Goal: Information Seeking & Learning: Learn about a topic

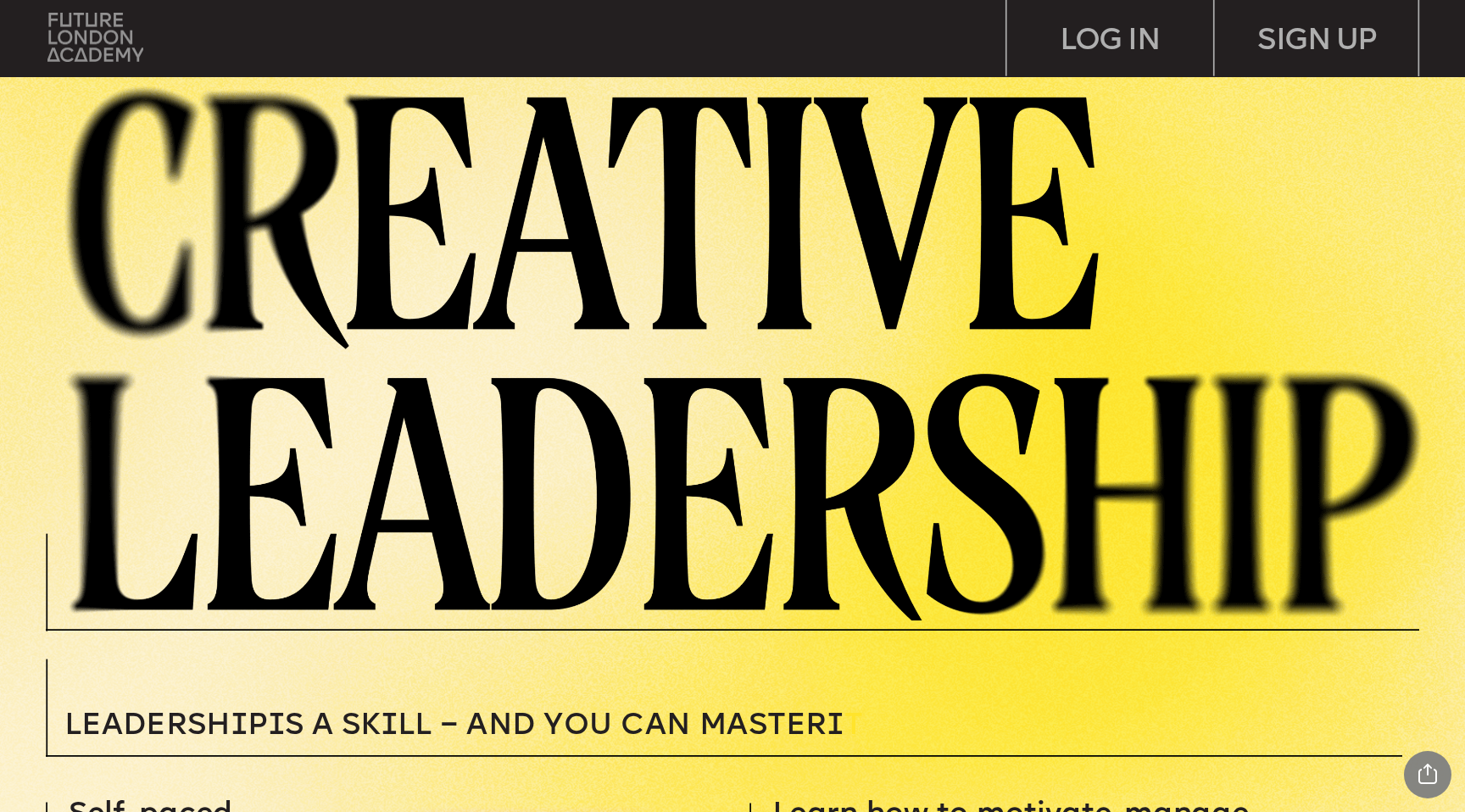
click at [82, 38] on img at bounding box center [95, 37] width 96 height 48
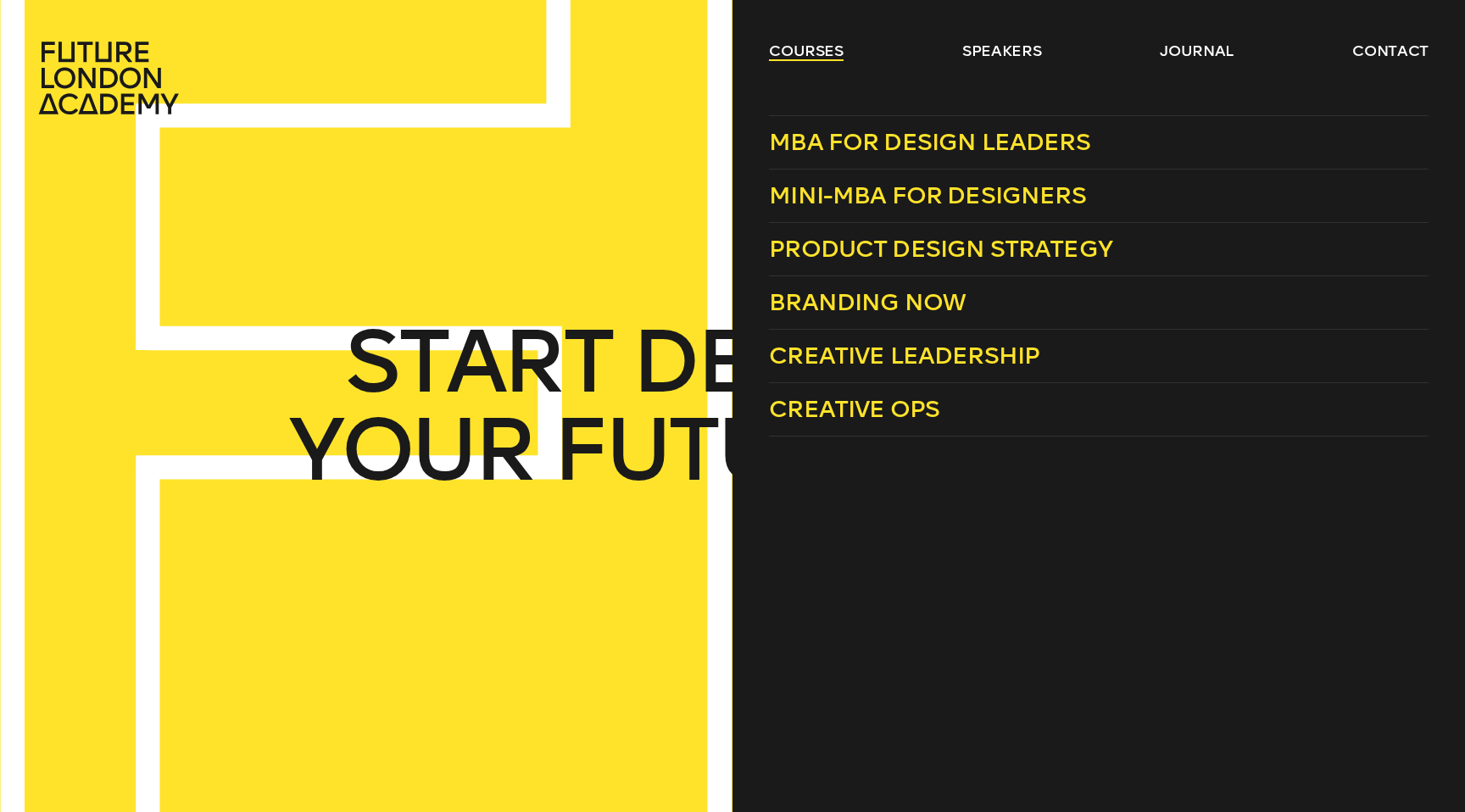
click at [795, 45] on link "courses" at bounding box center [806, 51] width 74 height 20
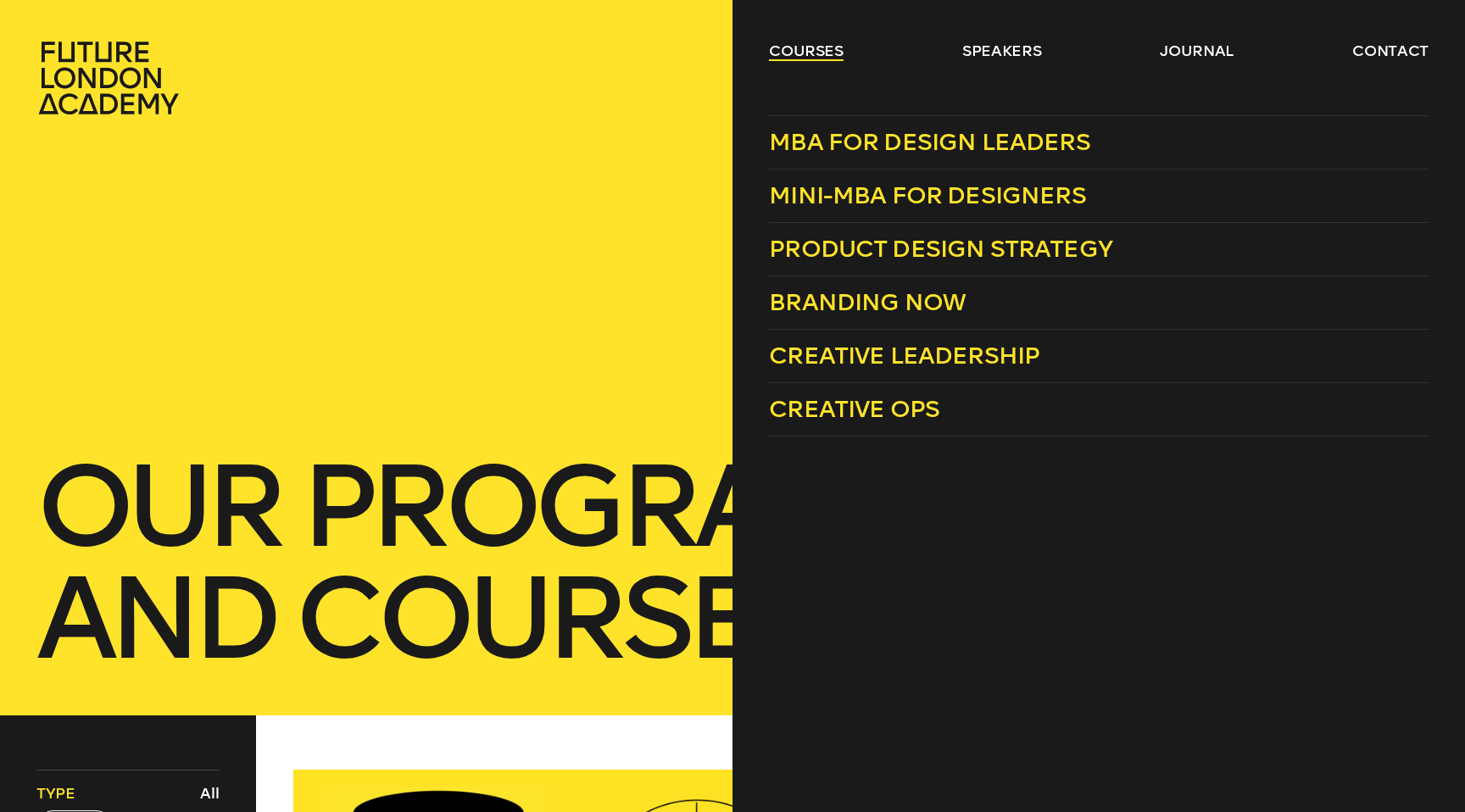
click at [806, 45] on link "courses" at bounding box center [806, 51] width 74 height 20
click at [929, 256] on span "Product Design Strategy" at bounding box center [940, 249] width 343 height 28
click at [878, 304] on span "Branding Now" at bounding box center [867, 302] width 196 height 28
click at [846, 210] on link "Mini-MBA for Designers" at bounding box center [1099, 196] width 660 height 53
click at [888, 151] on span "MBA for Design Leaders" at bounding box center [930, 142] width 321 height 28
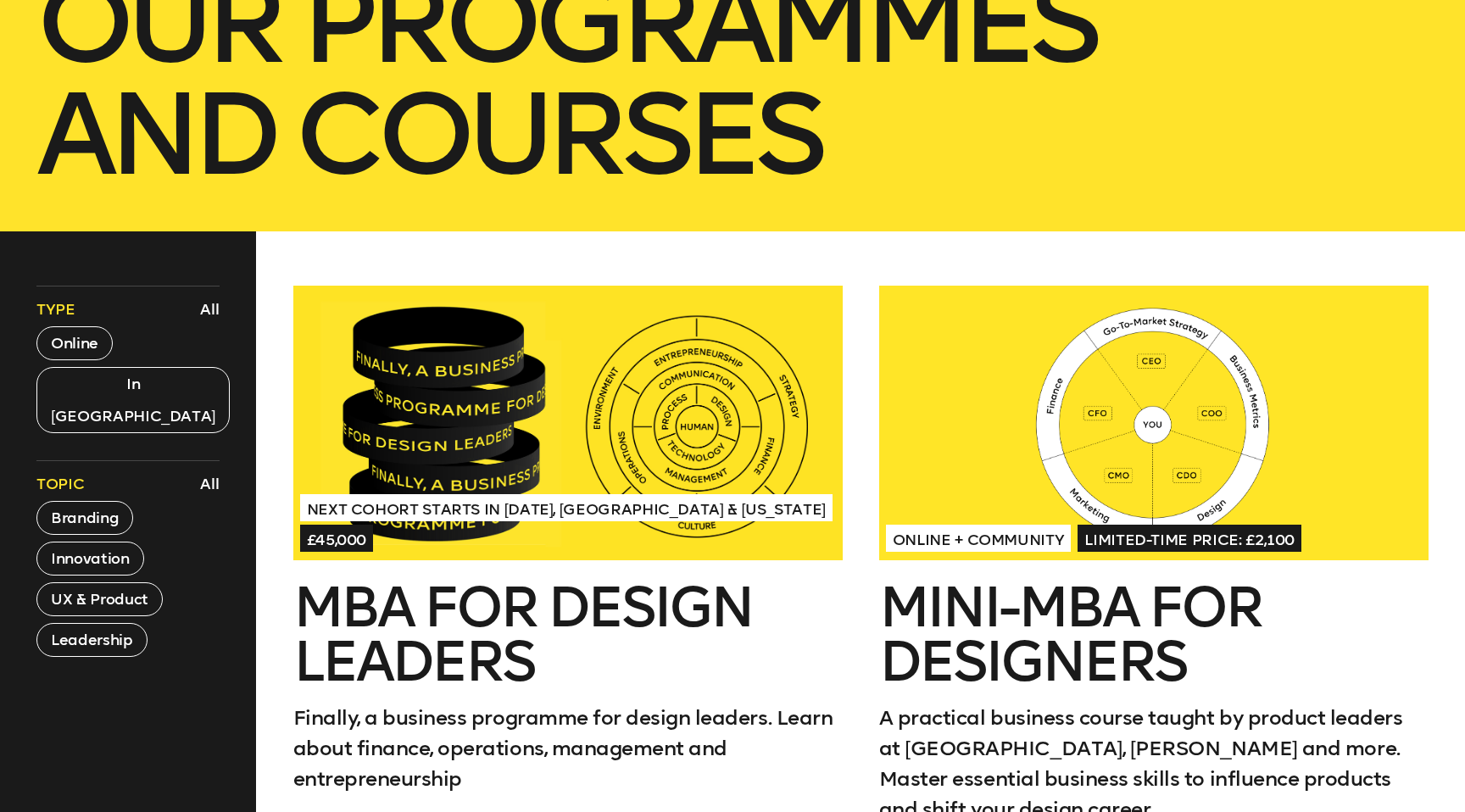
scroll to position [487, 0]
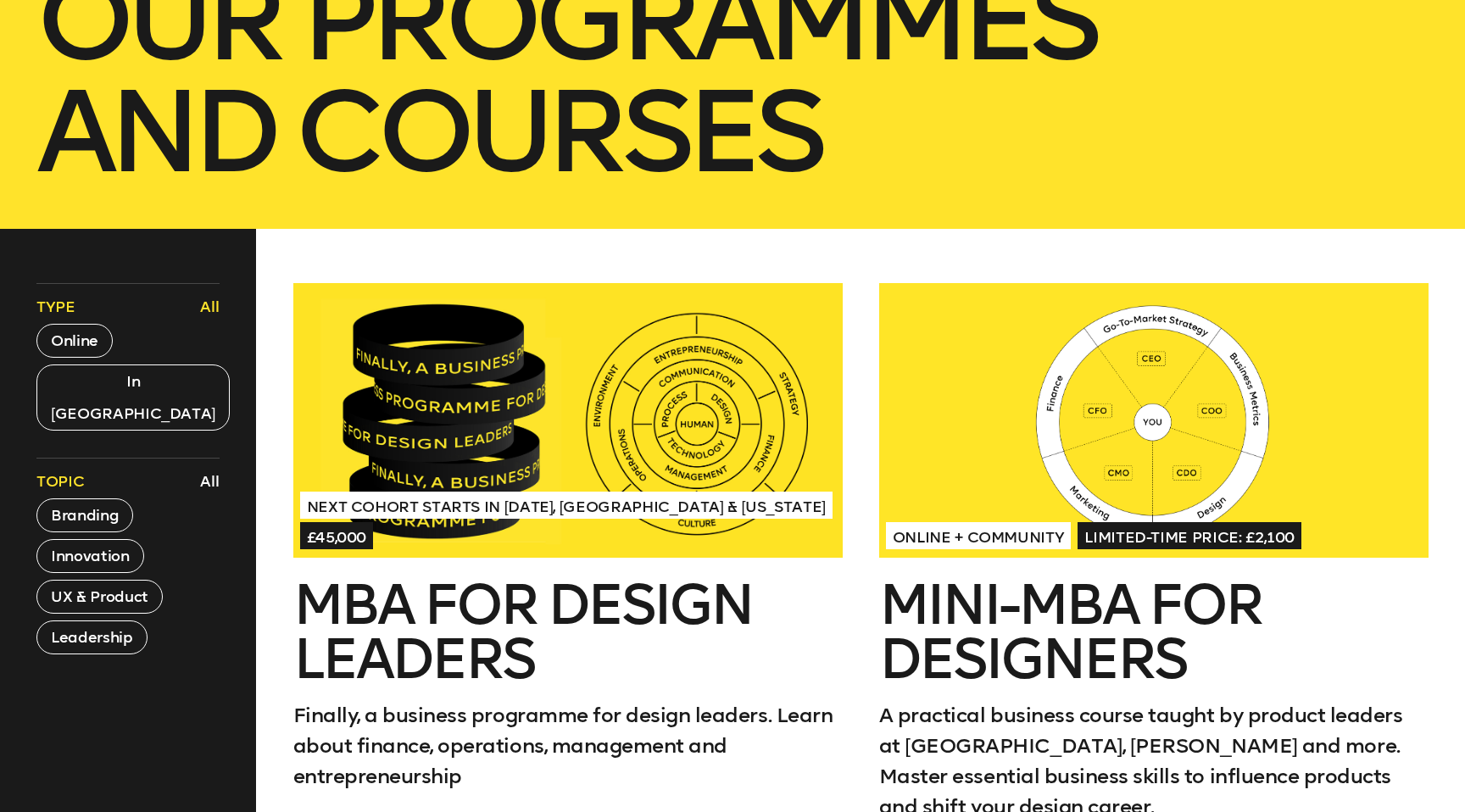
click at [214, 302] on button "All" at bounding box center [210, 306] width 28 height 29
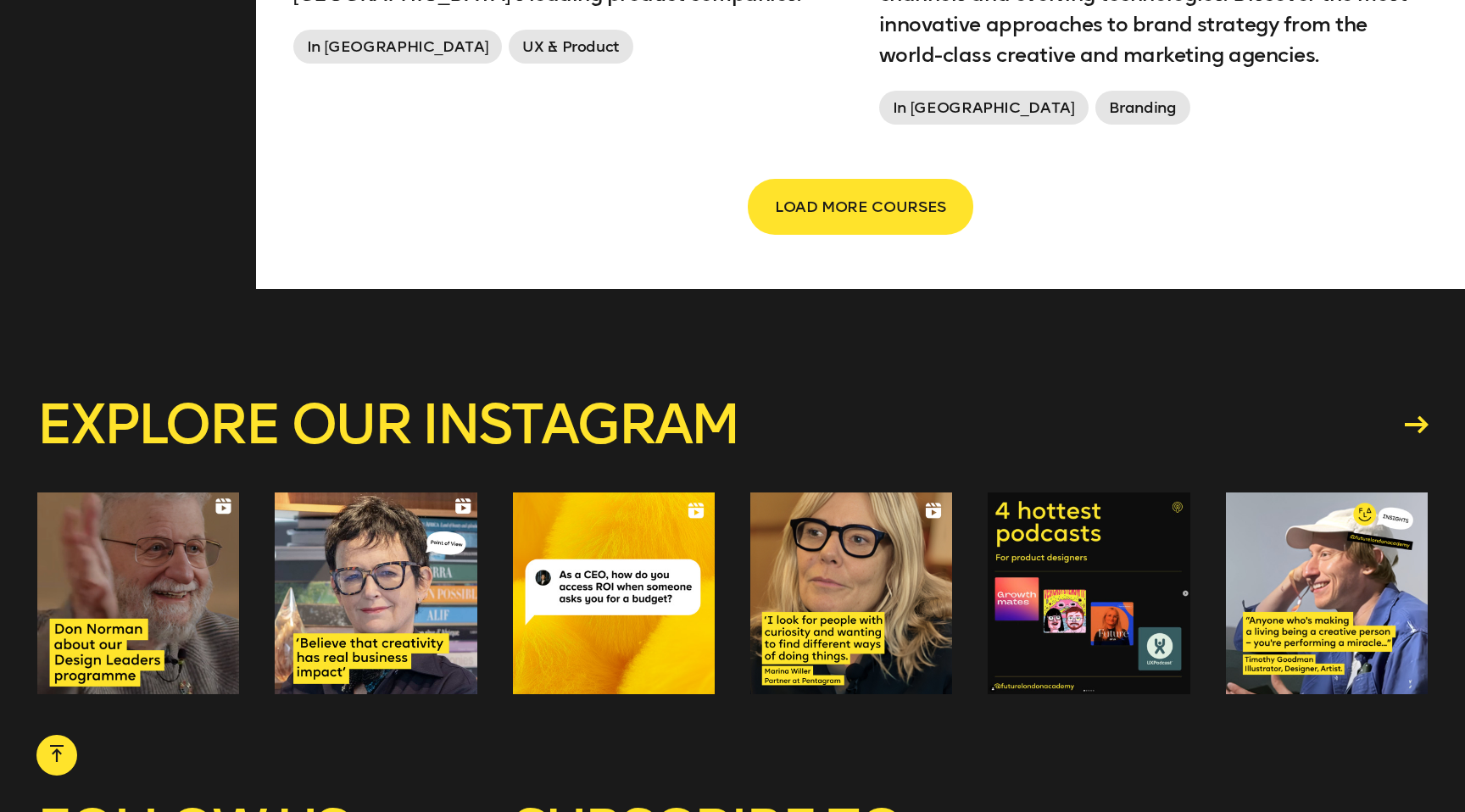
scroll to position [3100, 0]
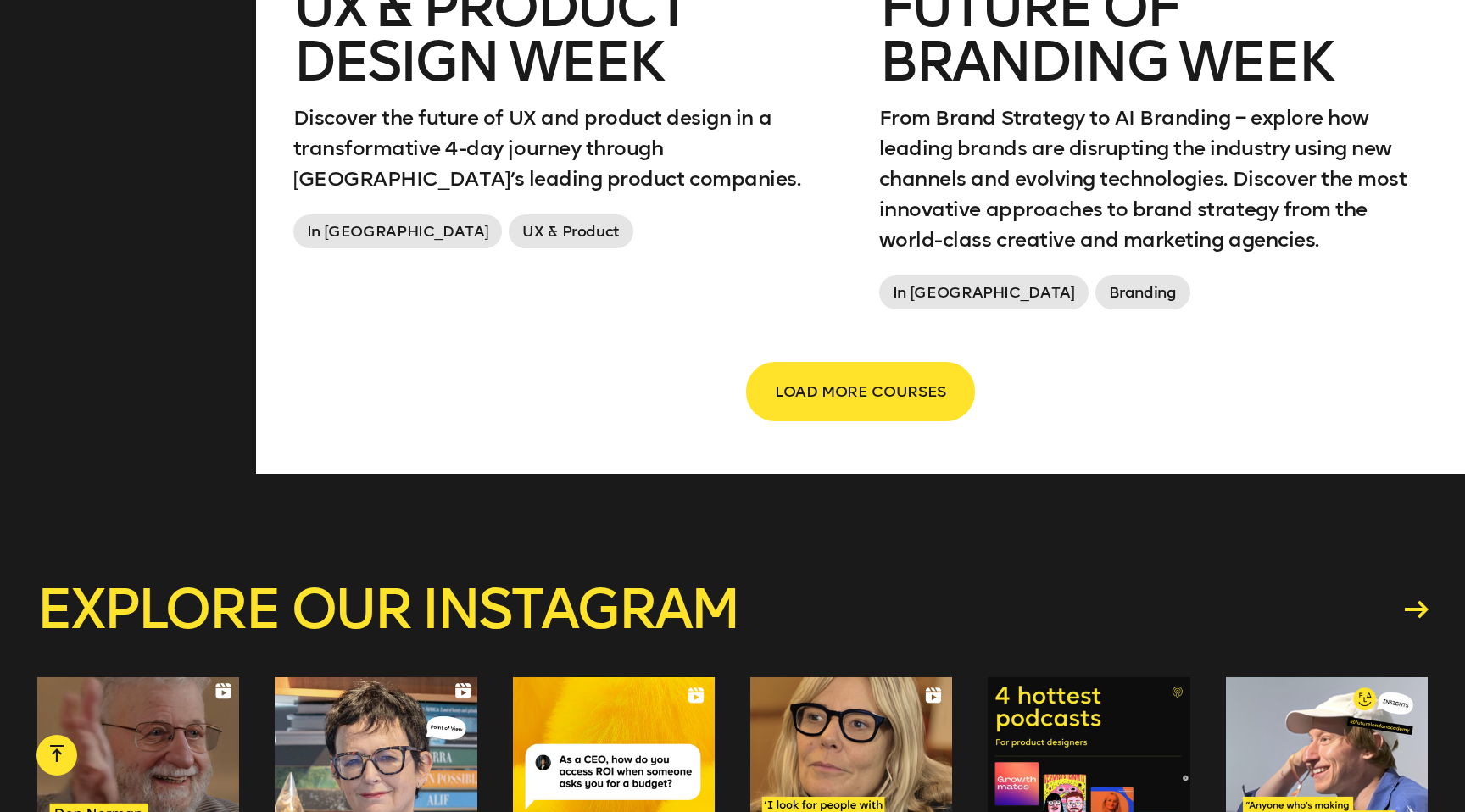
click at [878, 386] on span "LOAD MORE COURSES" at bounding box center [861, 391] width 171 height 32
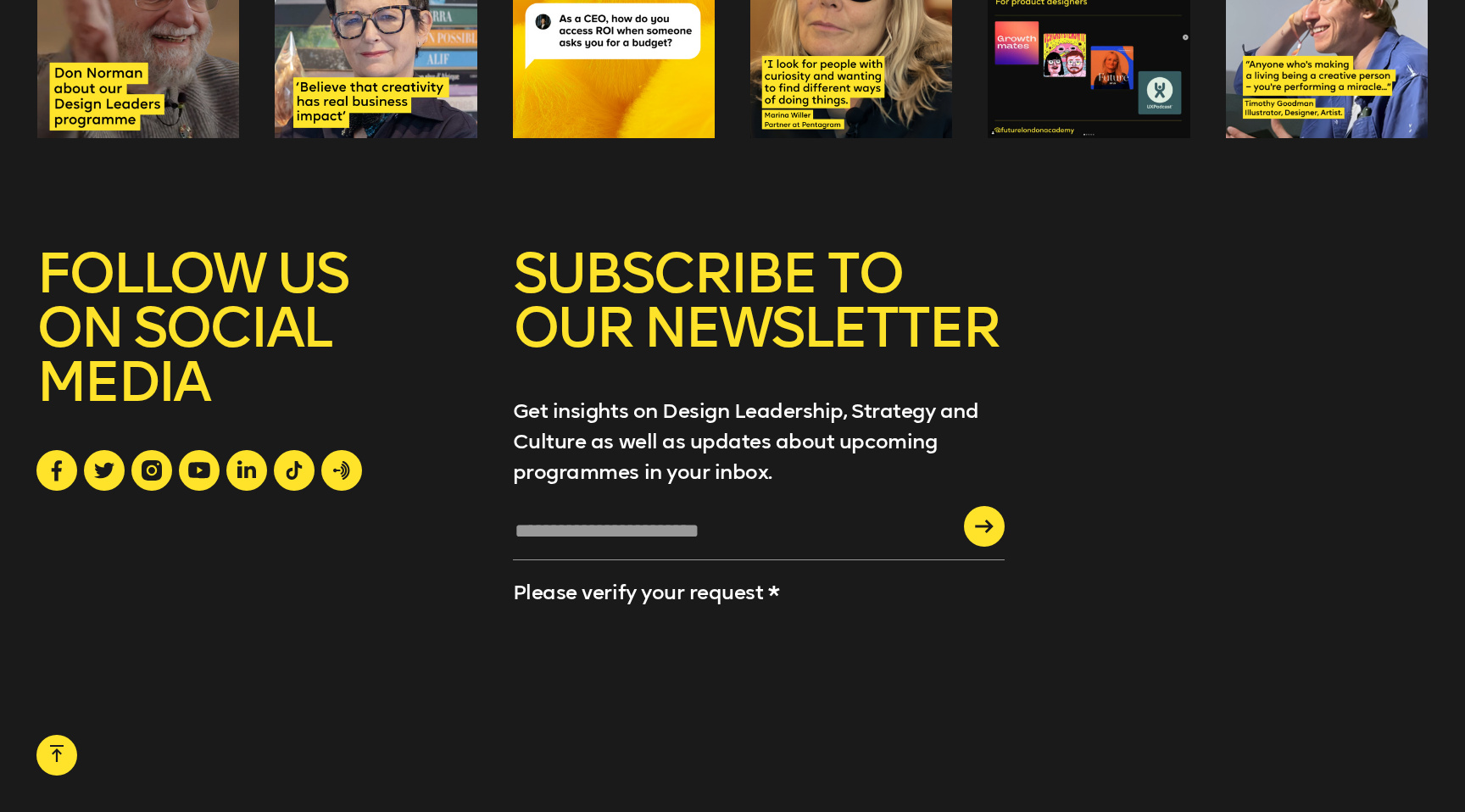
scroll to position [4552, 0]
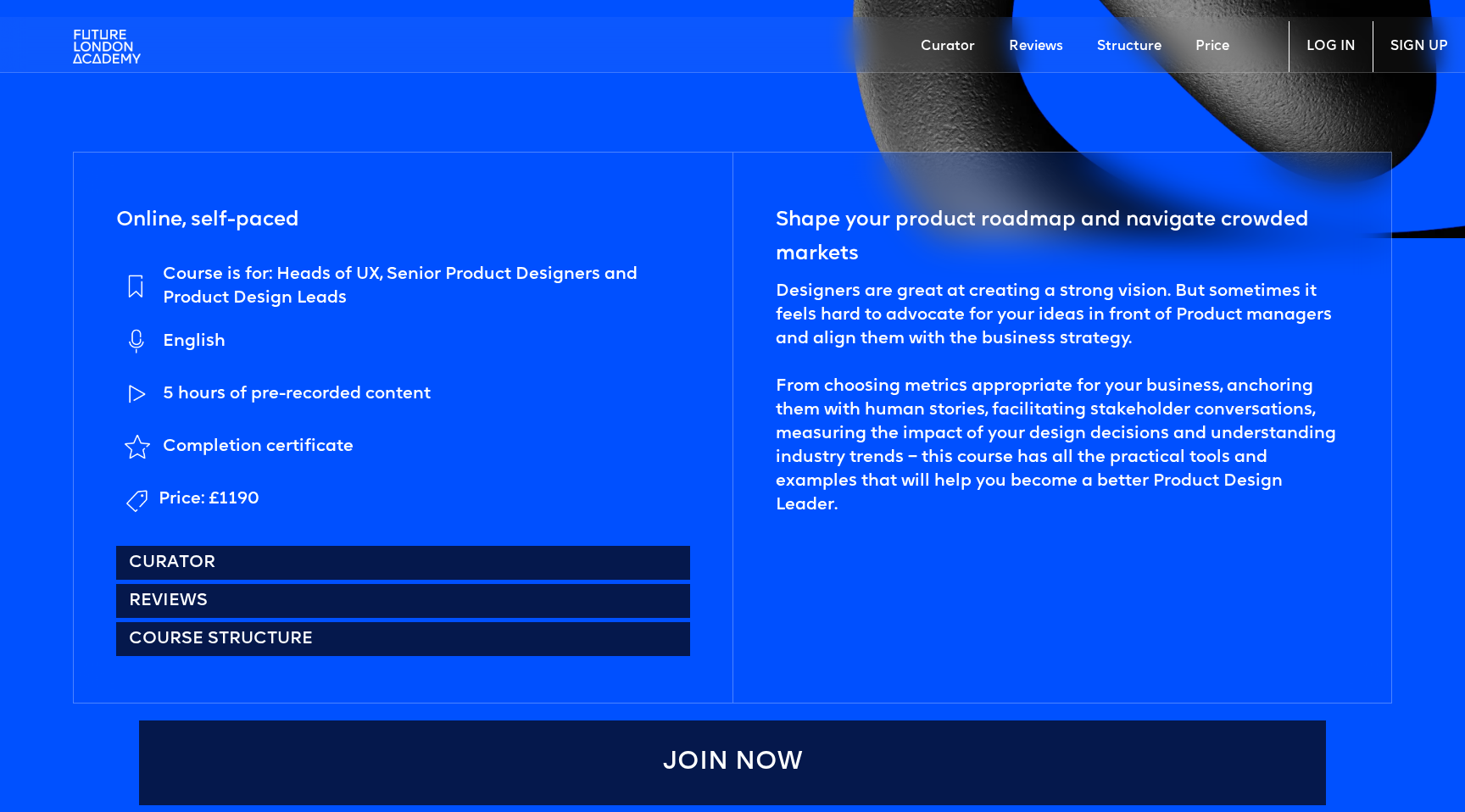
scroll to position [781, 0]
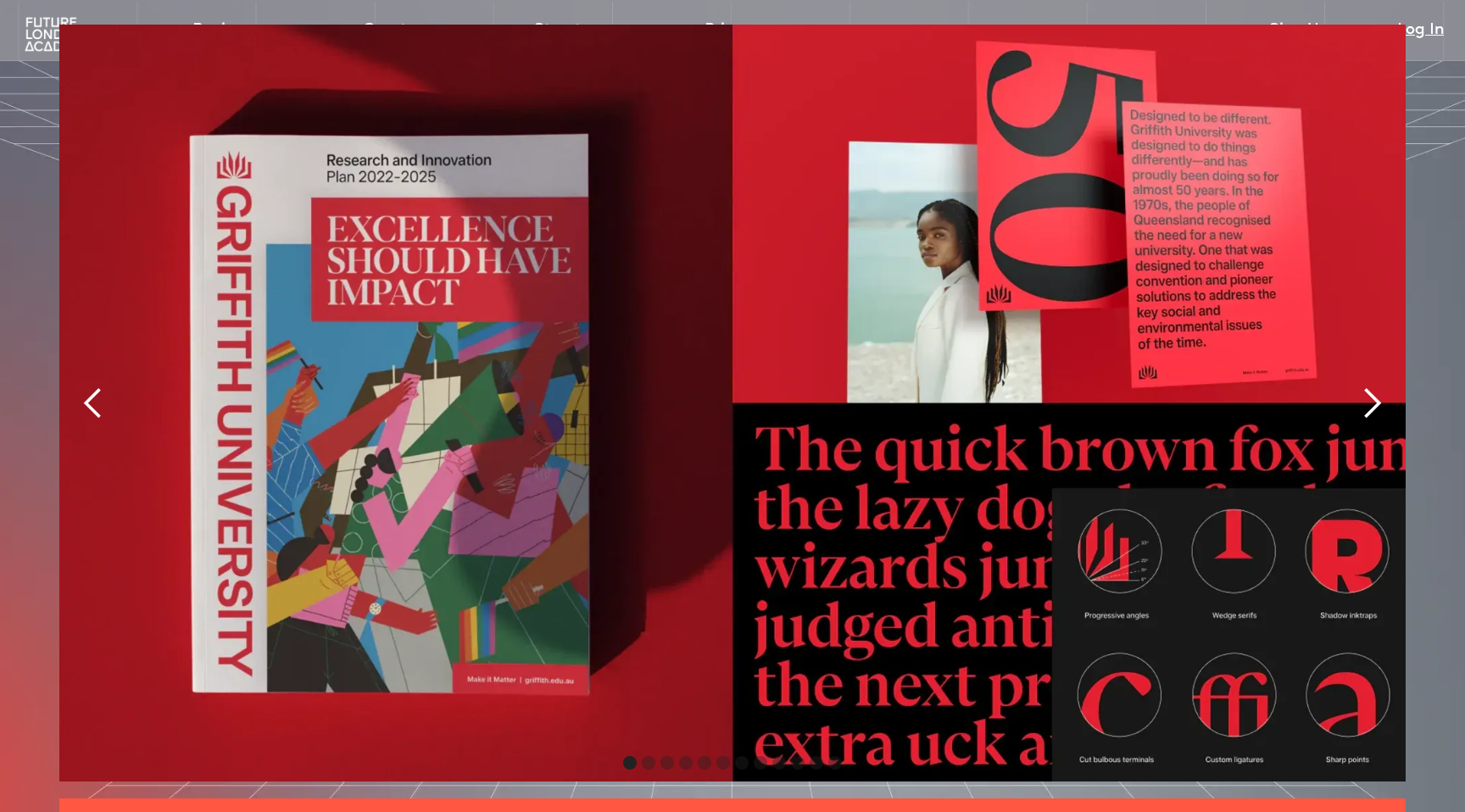
scroll to position [3820, 0]
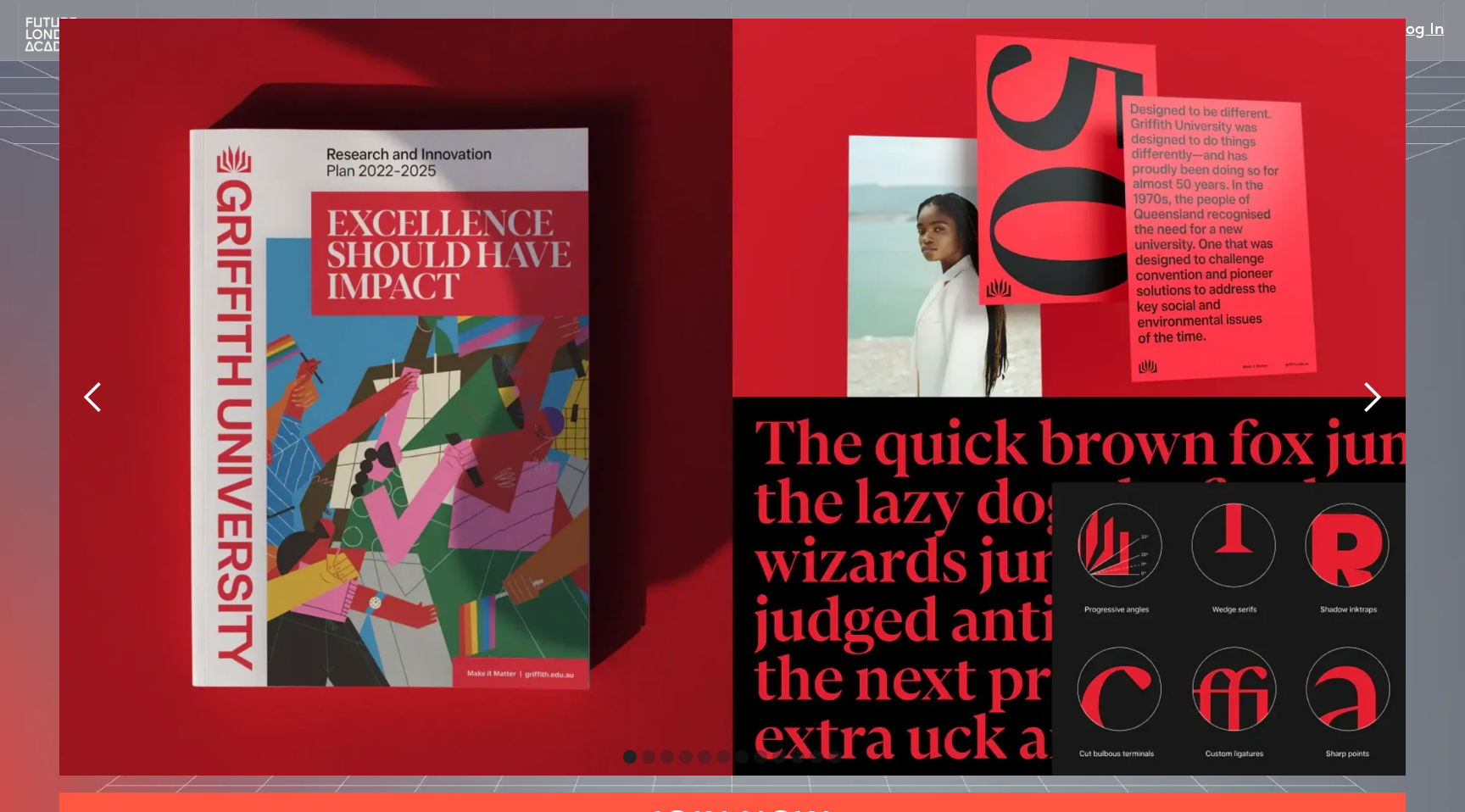
click at [1374, 381] on div "next slide" at bounding box center [1372, 397] width 34 height 34
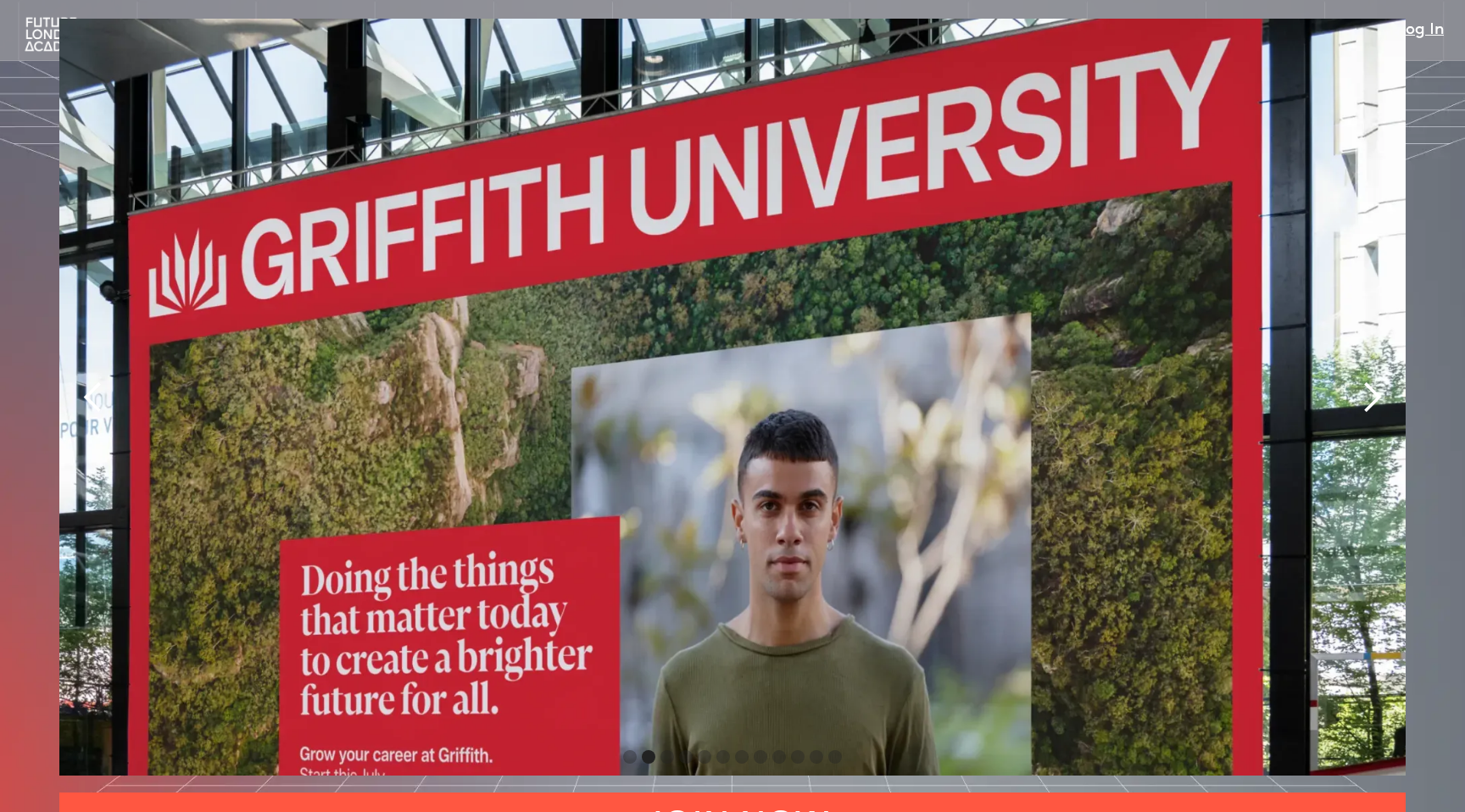
click at [1372, 381] on div "next slide" at bounding box center [1372, 397] width 34 height 34
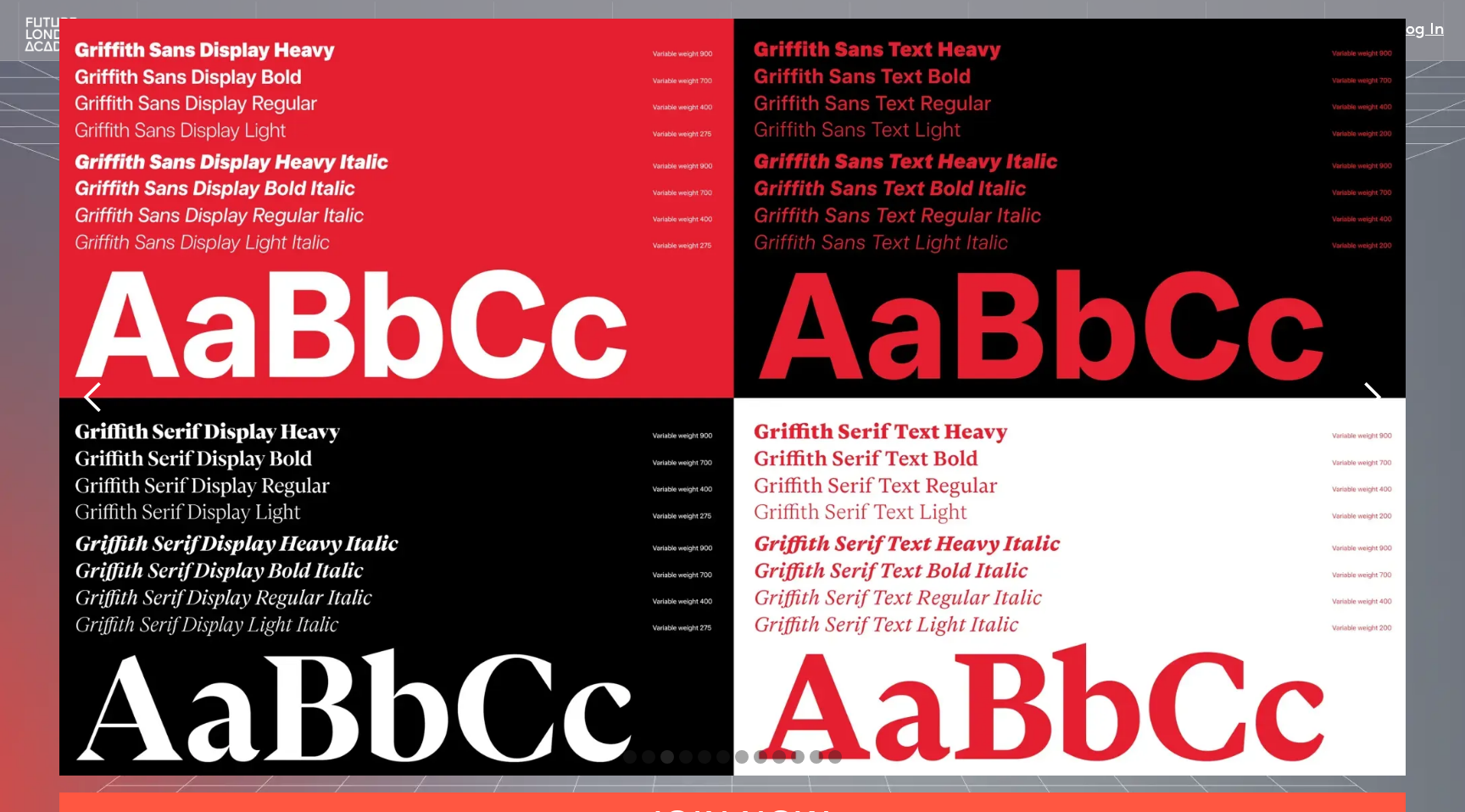
click at [1372, 381] on div "next slide" at bounding box center [1372, 397] width 34 height 34
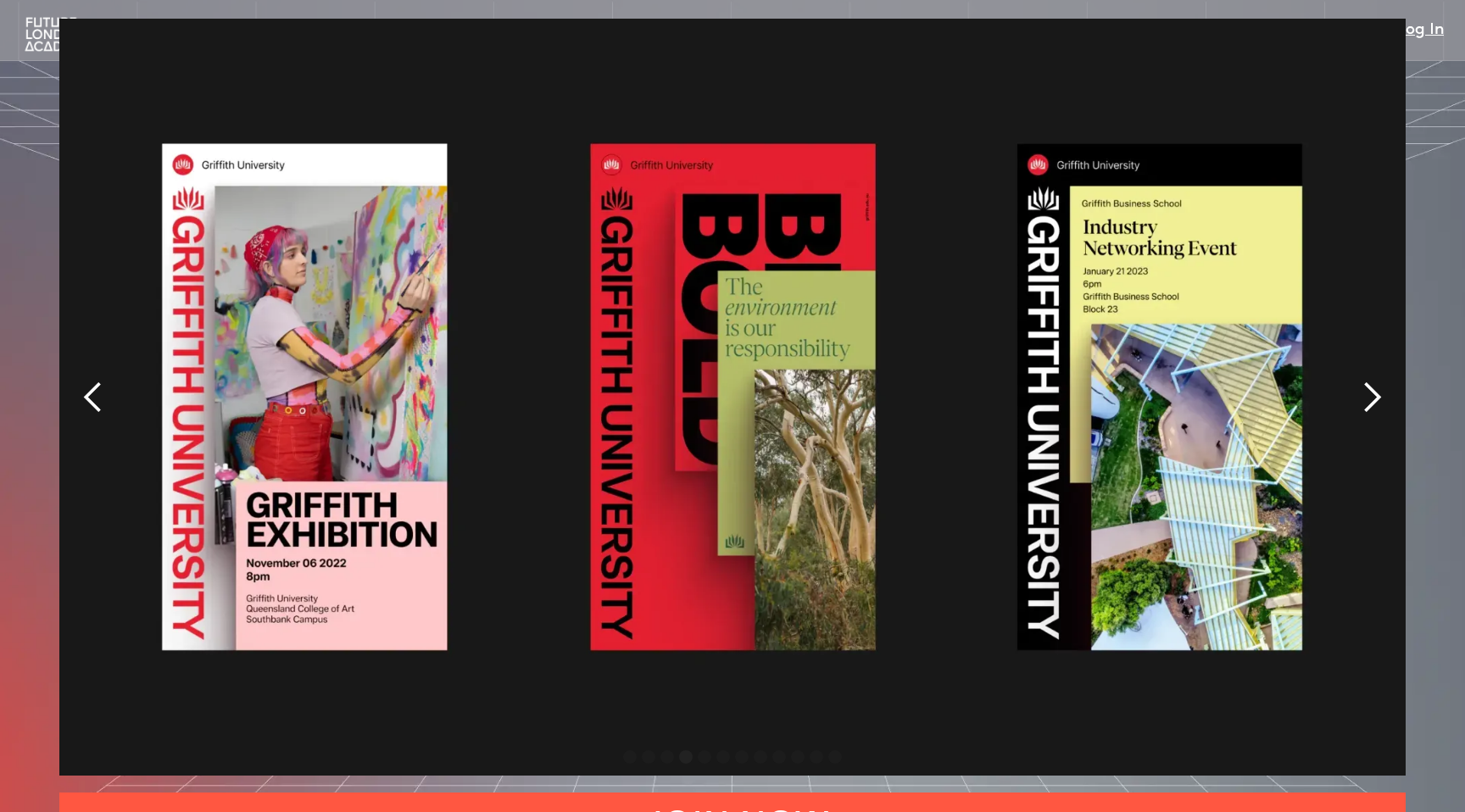
click at [1372, 381] on div "next slide" at bounding box center [1372, 397] width 34 height 34
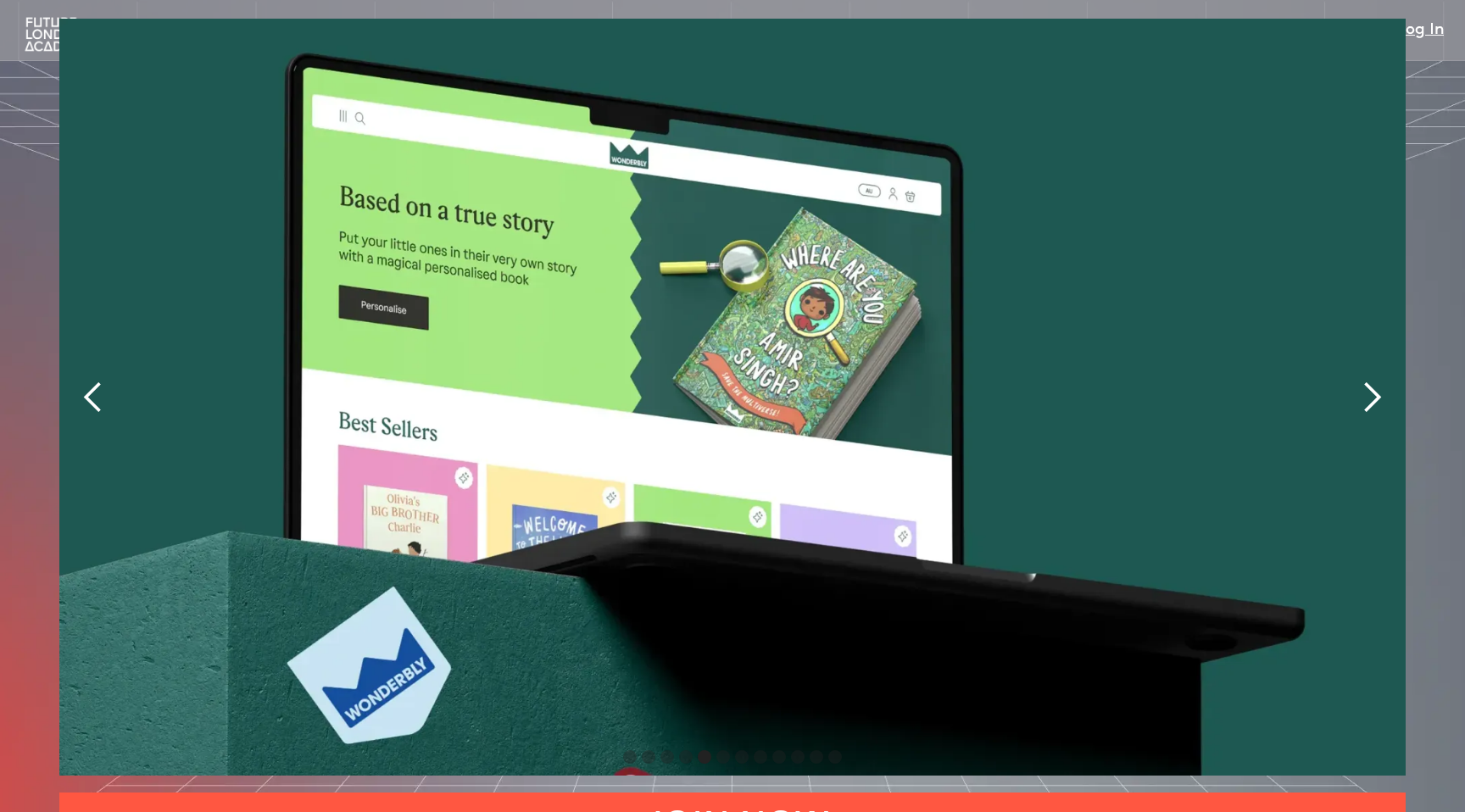
click at [1372, 381] on div "next slide" at bounding box center [1372, 397] width 34 height 34
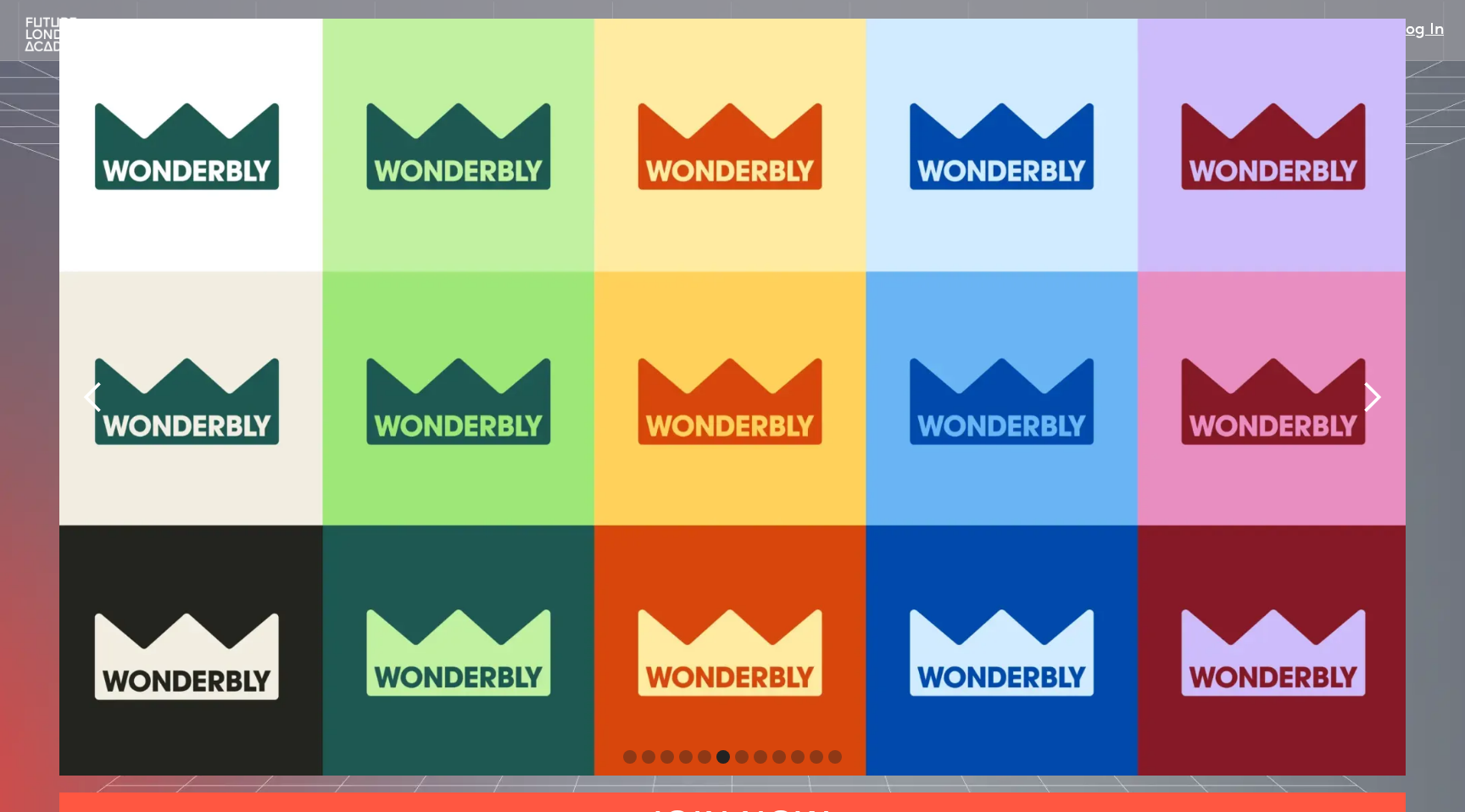
click at [1372, 381] on div "next slide" at bounding box center [1372, 397] width 34 height 34
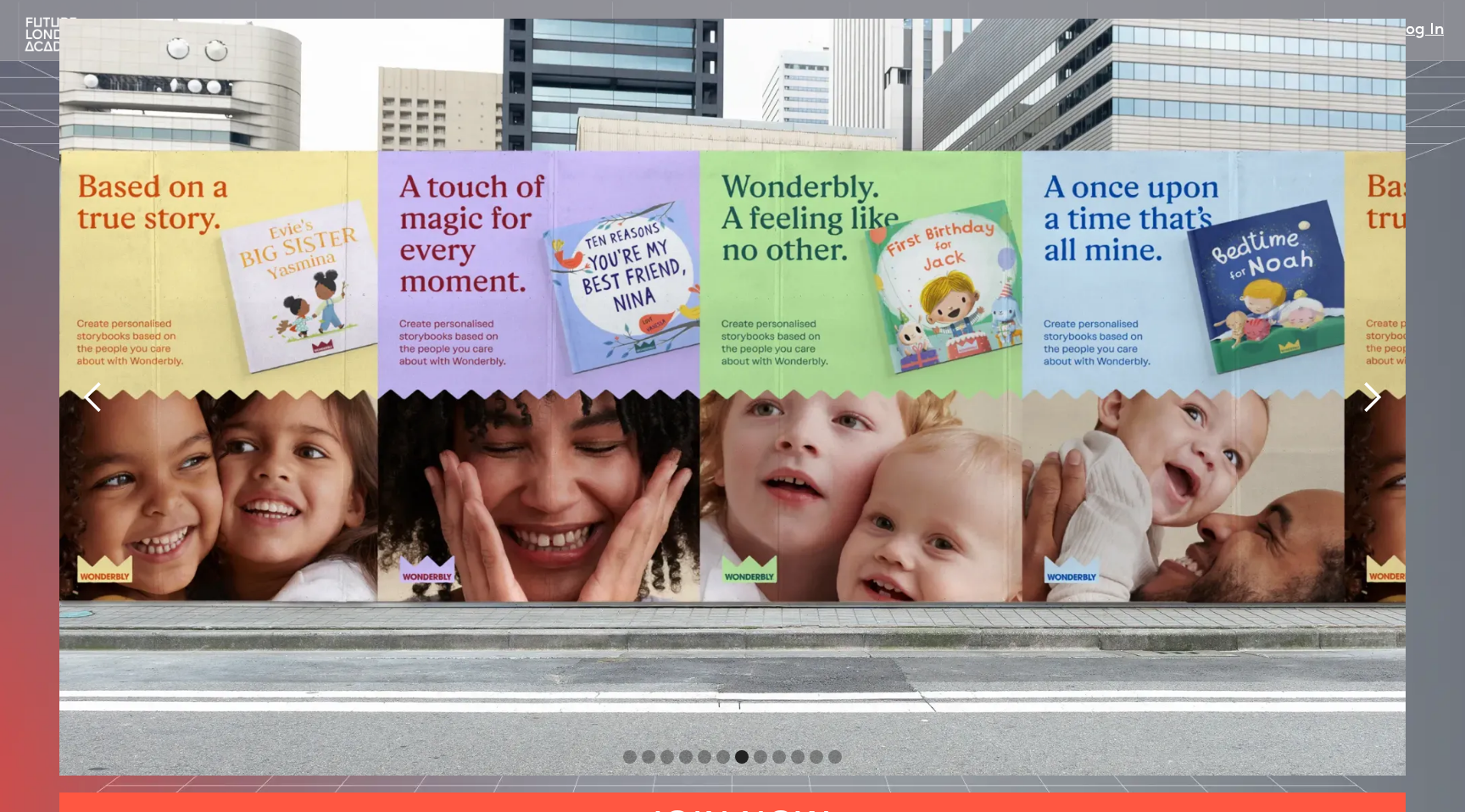
click at [1372, 381] on div "next slide" at bounding box center [1372, 397] width 34 height 34
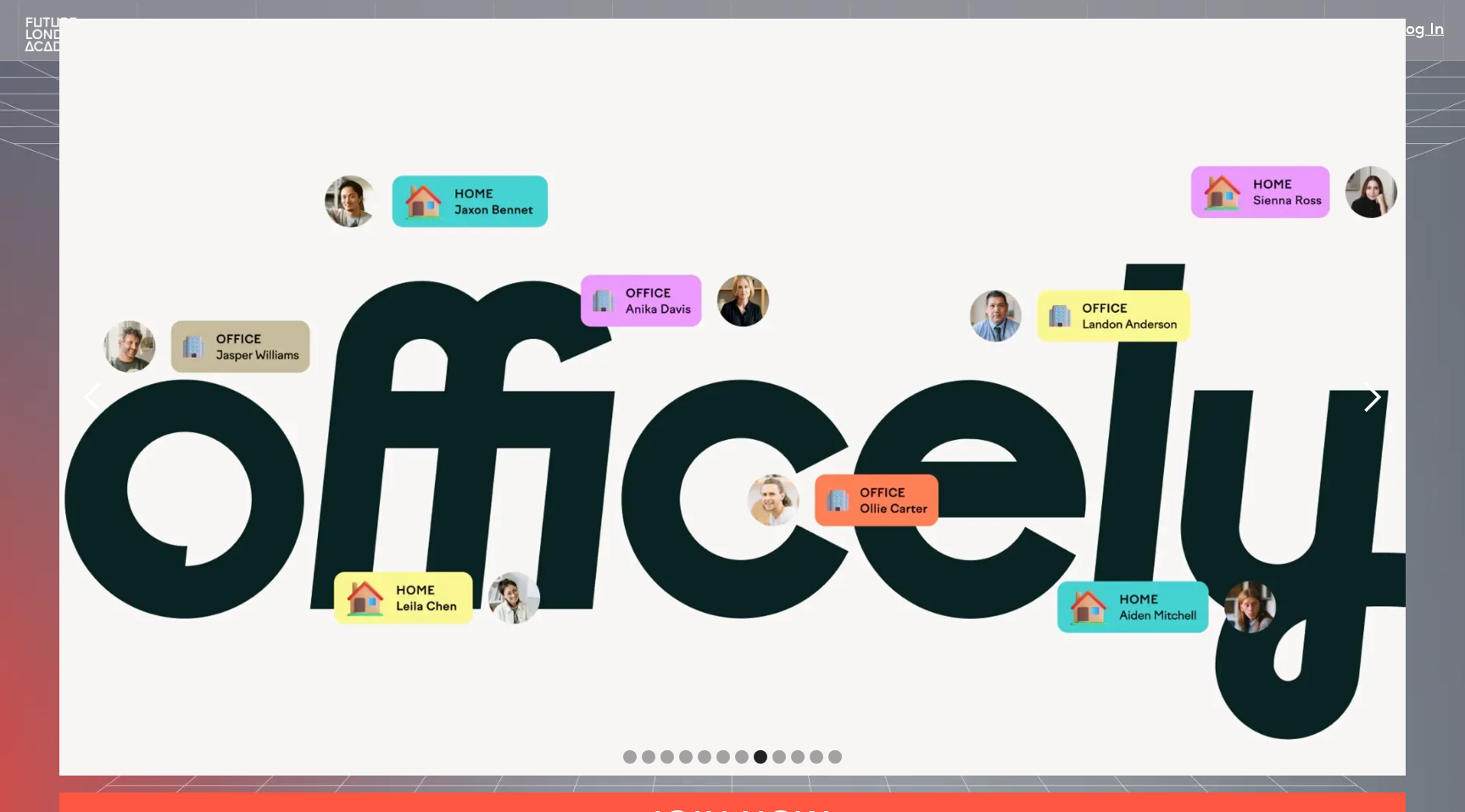
click at [1372, 381] on div "next slide" at bounding box center [1372, 397] width 34 height 34
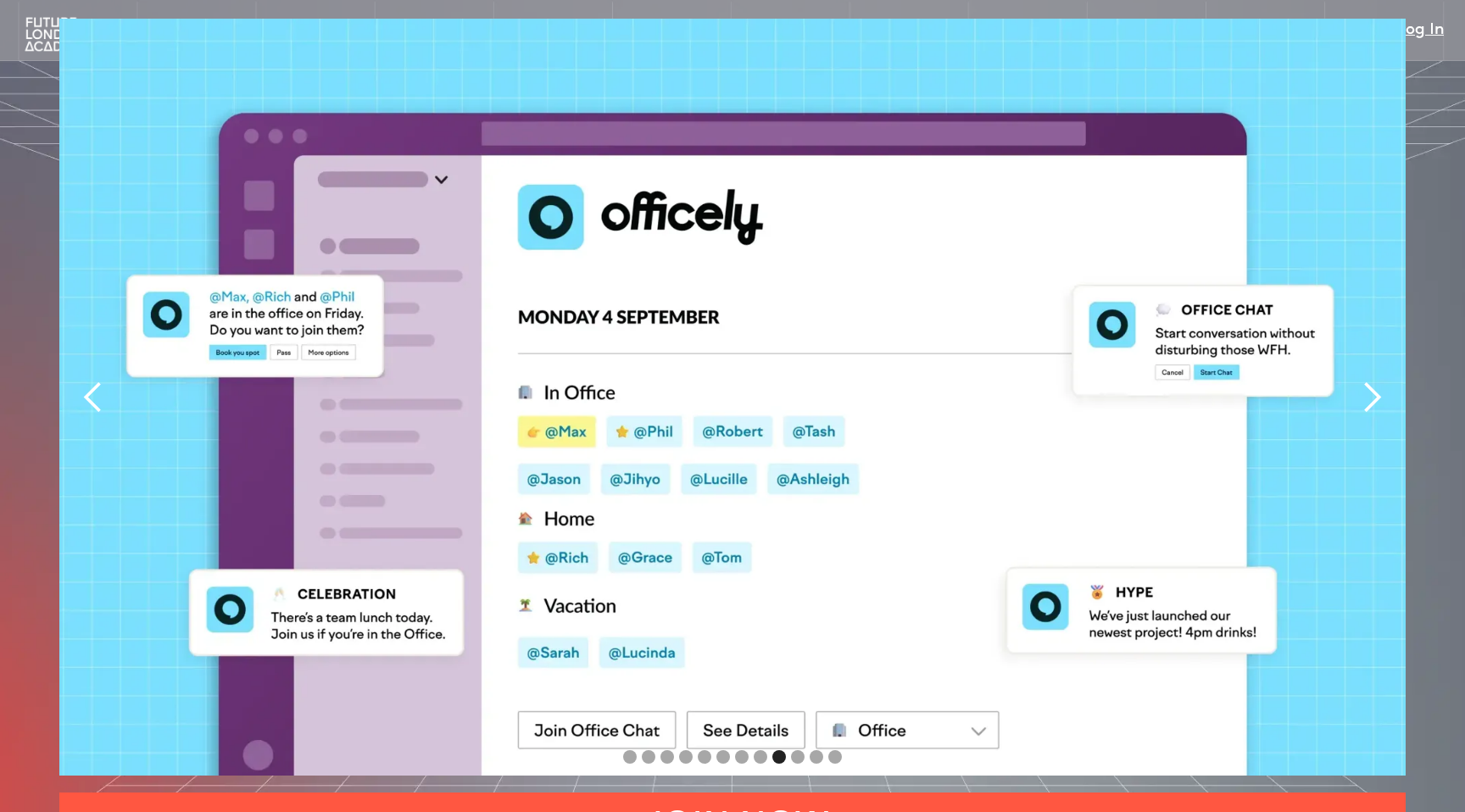
click at [1372, 381] on div "next slide" at bounding box center [1372, 397] width 34 height 34
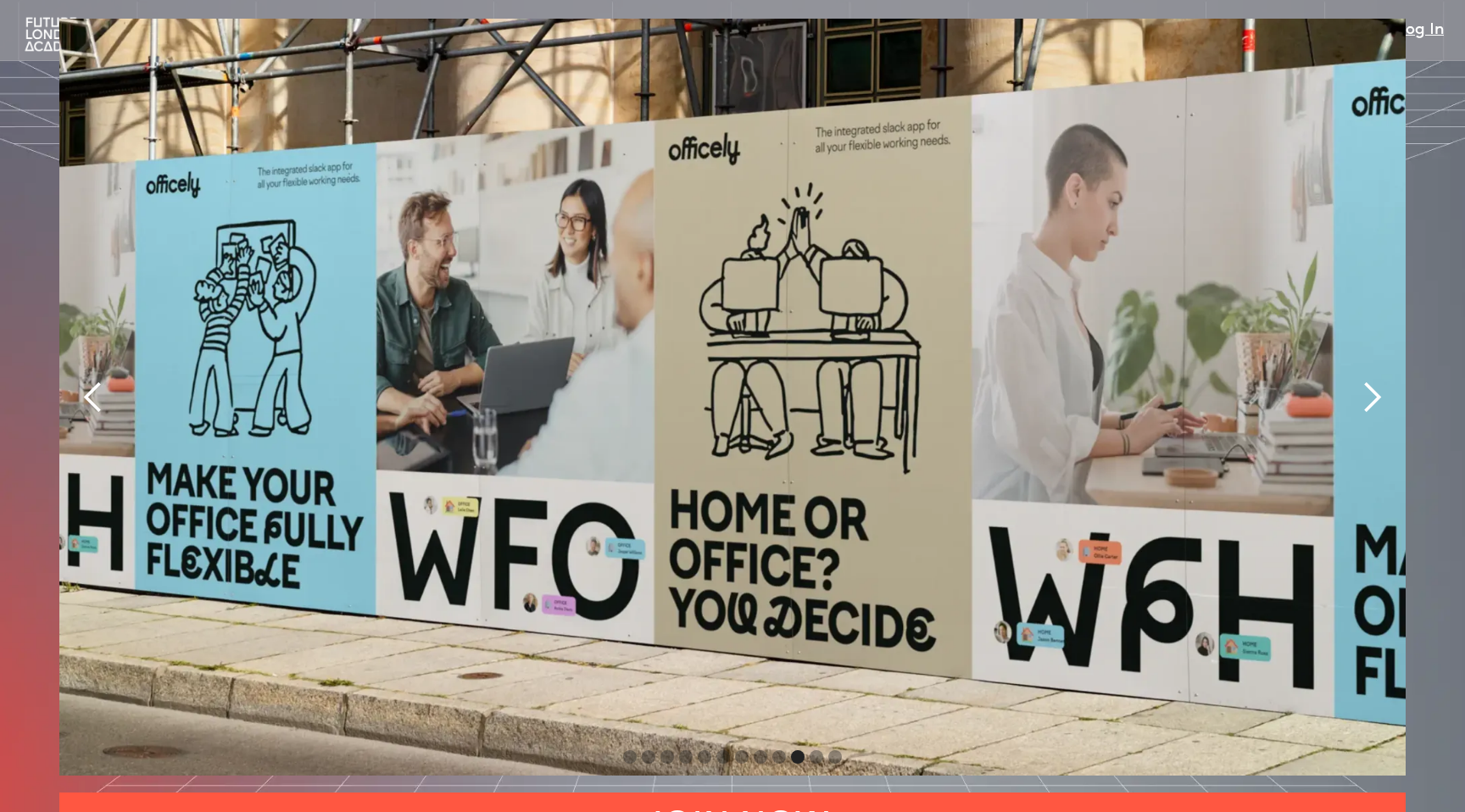
click at [1372, 381] on div "next slide" at bounding box center [1372, 397] width 34 height 34
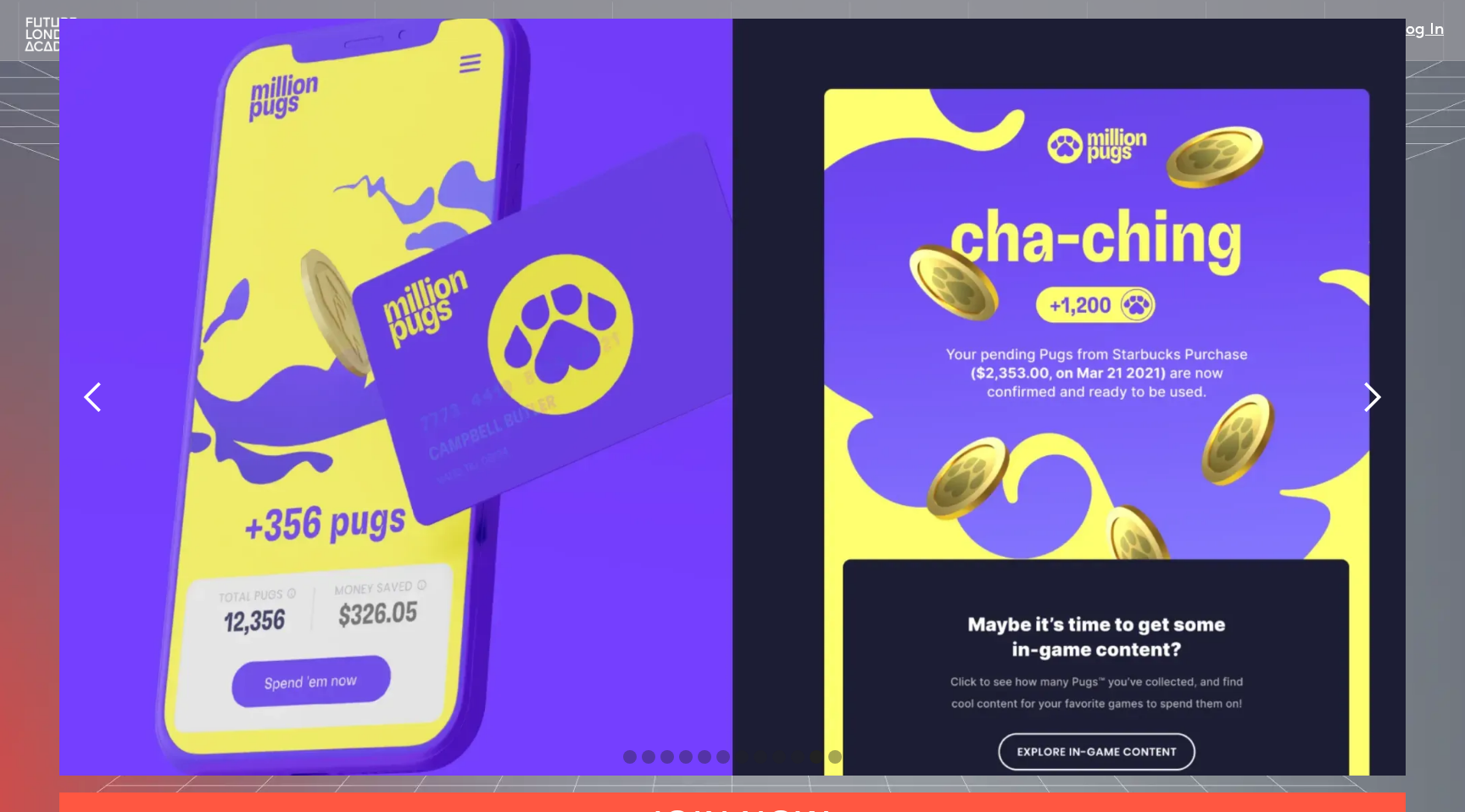
click at [90, 381] on div "previous slide" at bounding box center [93, 397] width 34 height 34
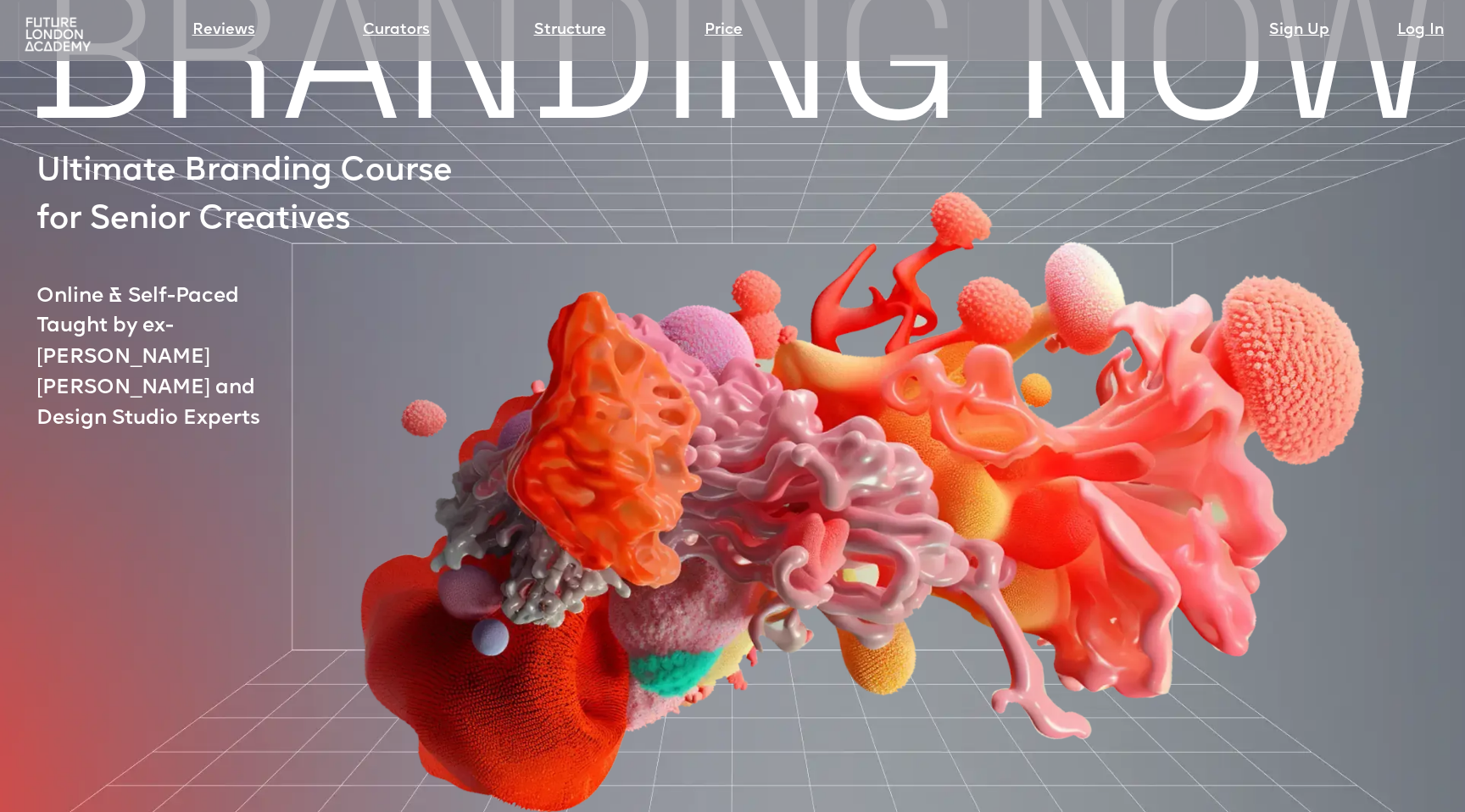
scroll to position [0, 0]
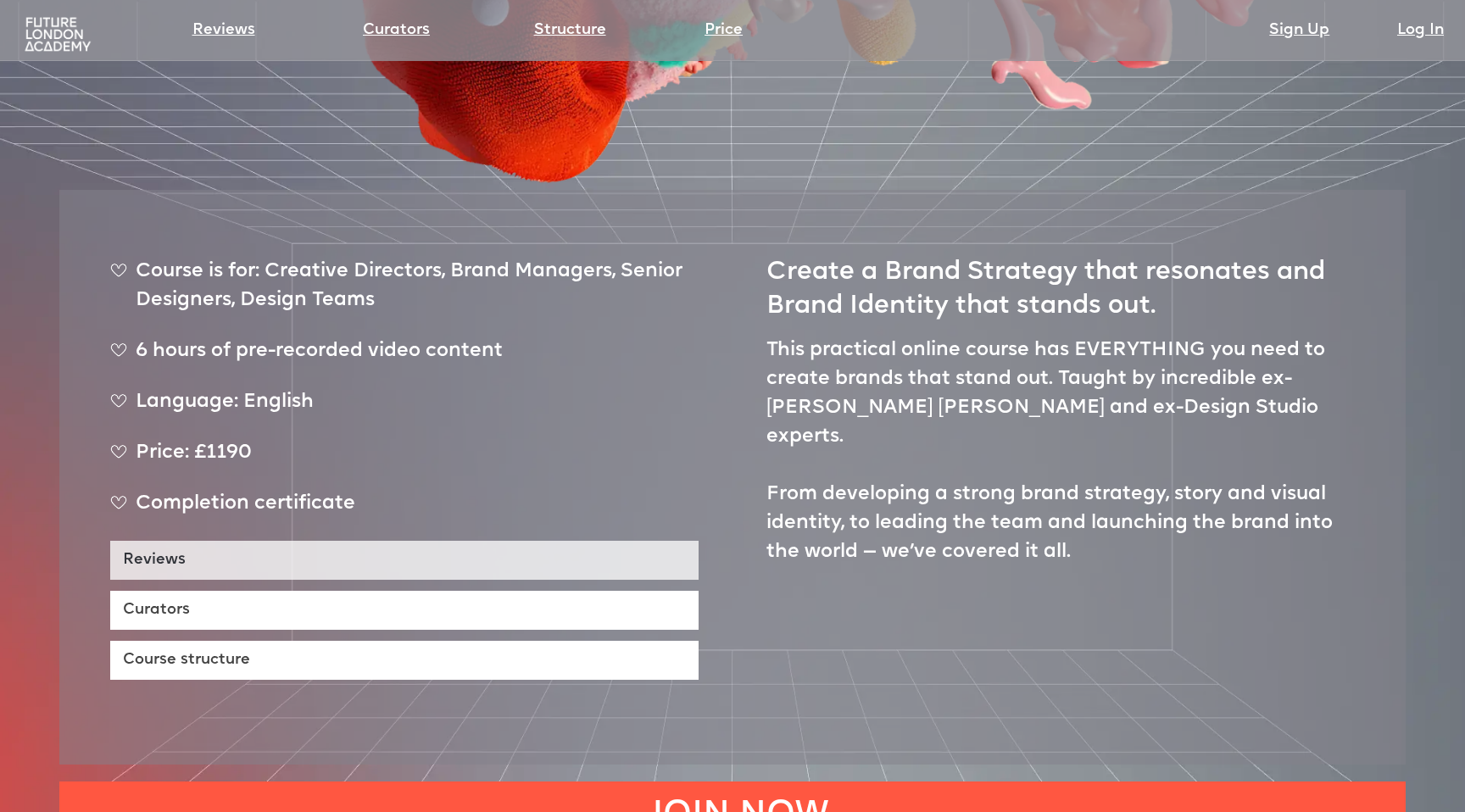
click at [254, 541] on link "Reviews" at bounding box center [404, 561] width 588 height 39
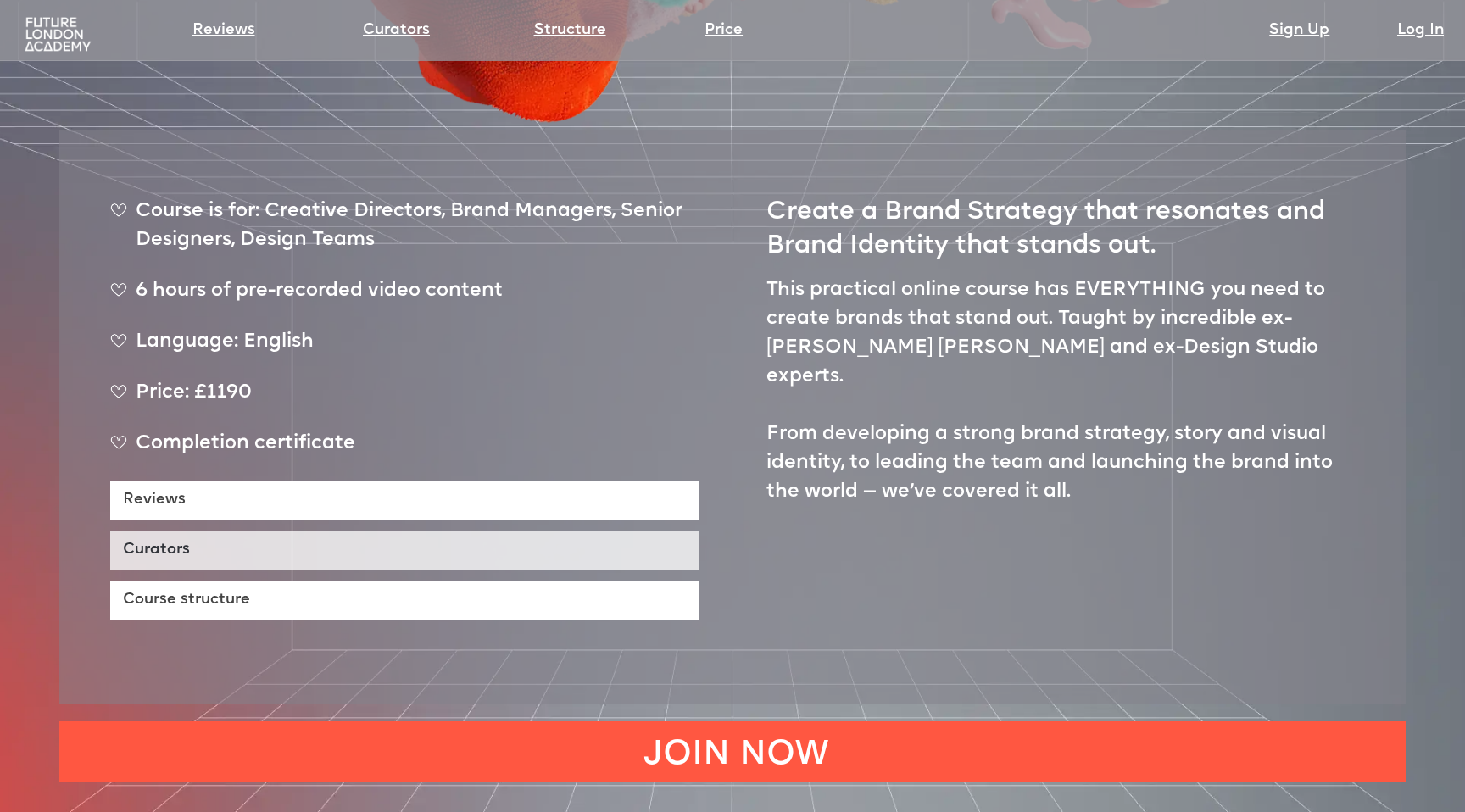
click at [240, 531] on link "Curators" at bounding box center [404, 550] width 588 height 39
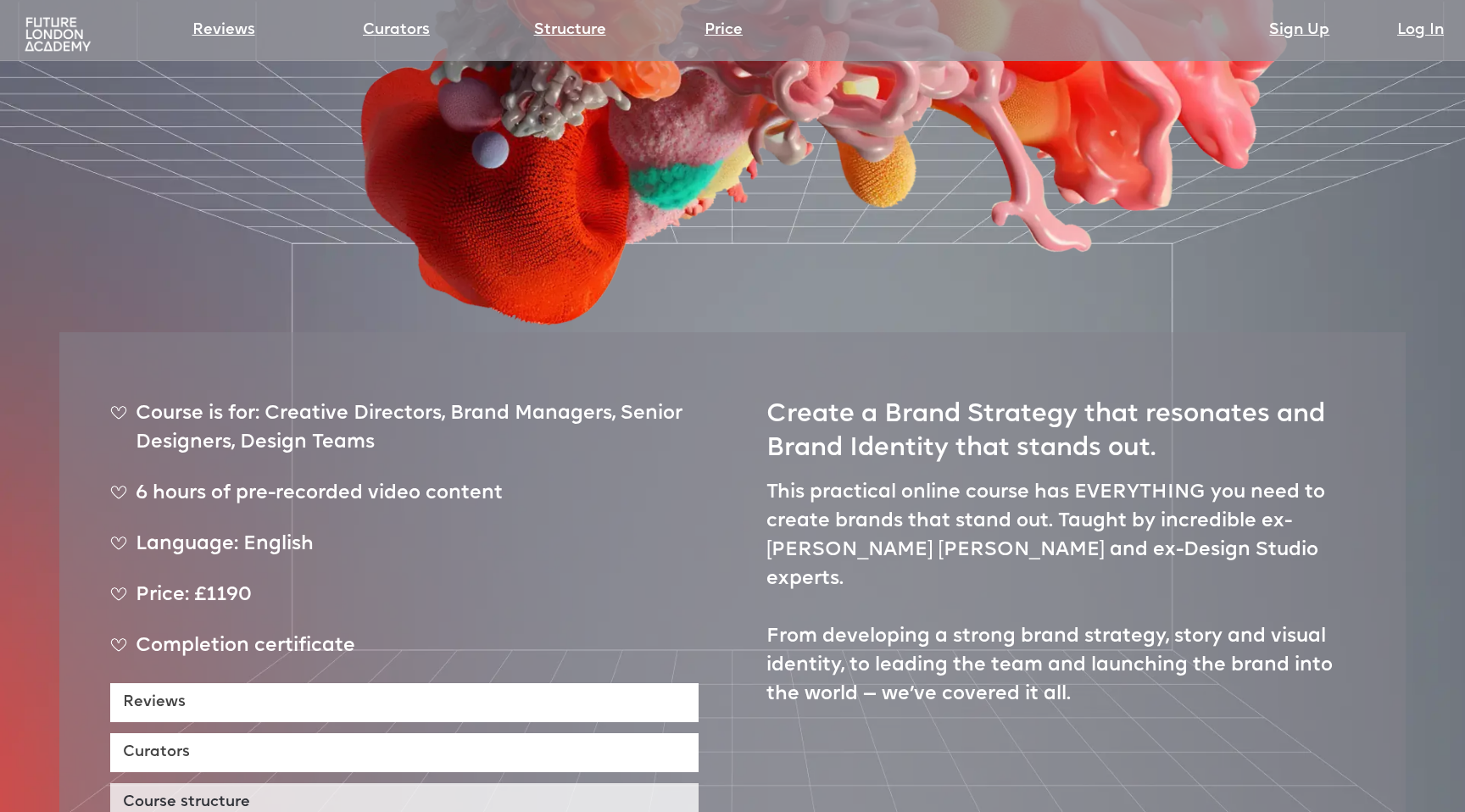
click at [203, 783] on link "Course structure" at bounding box center [404, 802] width 588 height 39
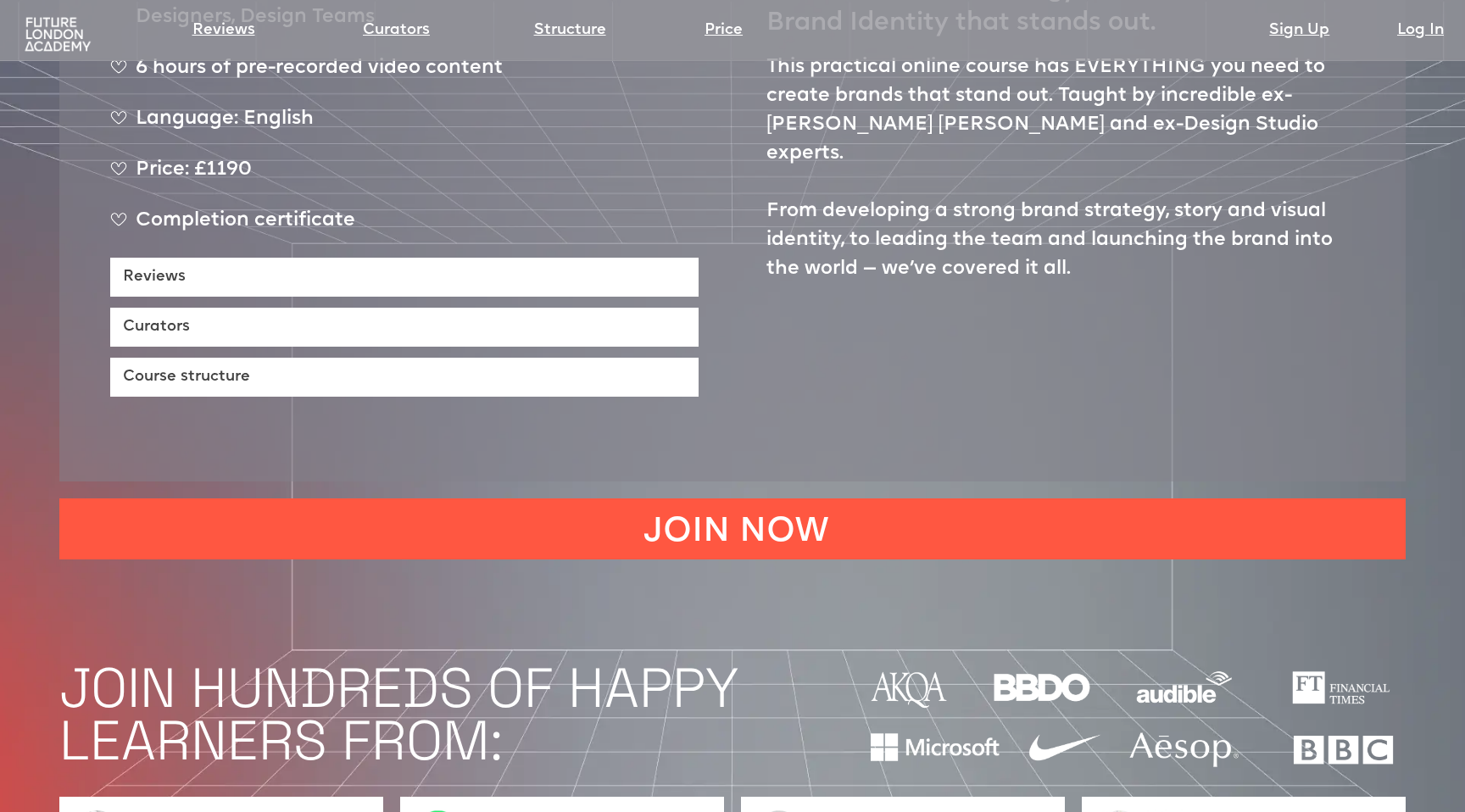
scroll to position [808, 0]
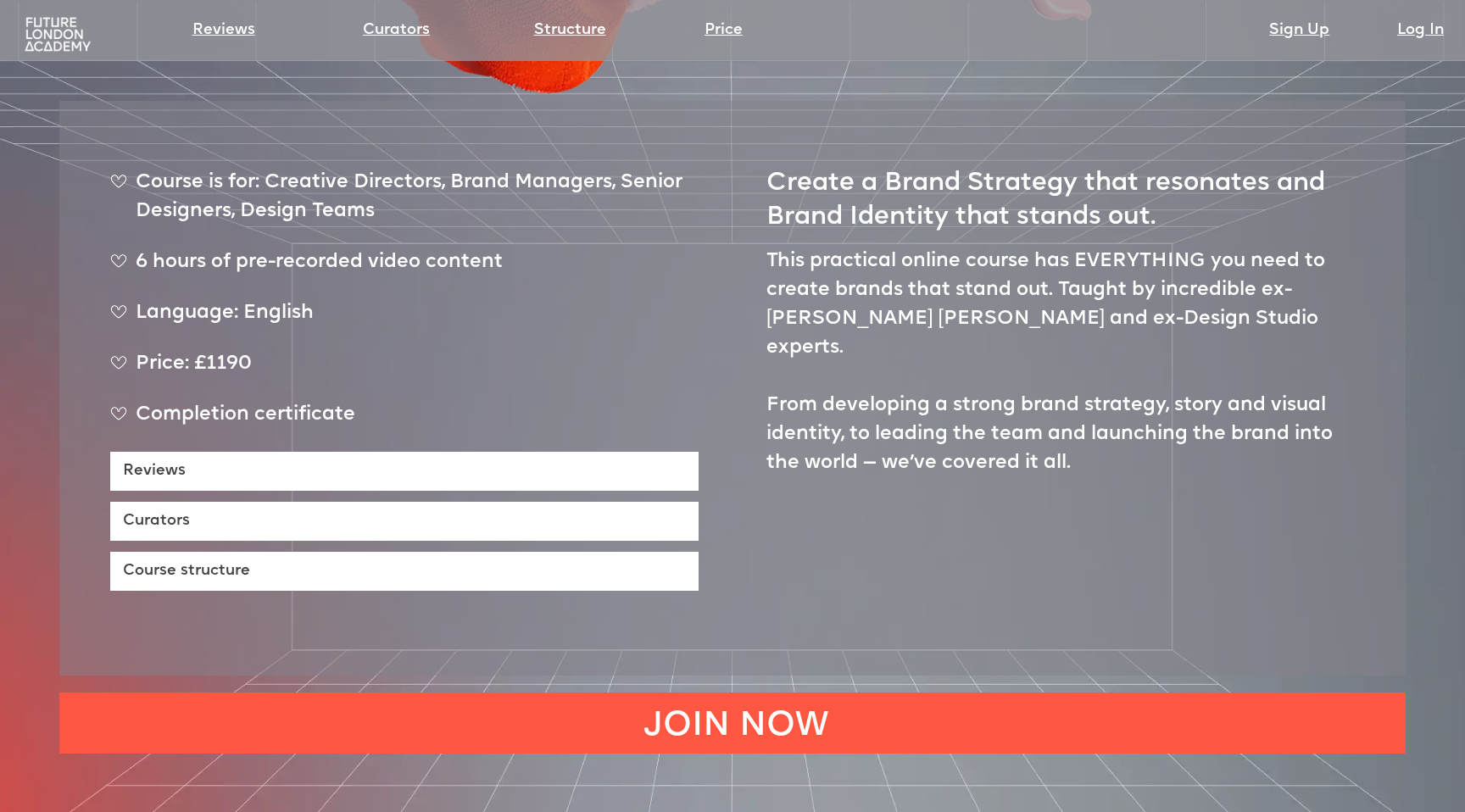
click at [221, 16] on div "Reviews" at bounding box center [277, 34] width 170 height 38
click at [224, 24] on link "Reviews" at bounding box center [224, 30] width 63 height 24
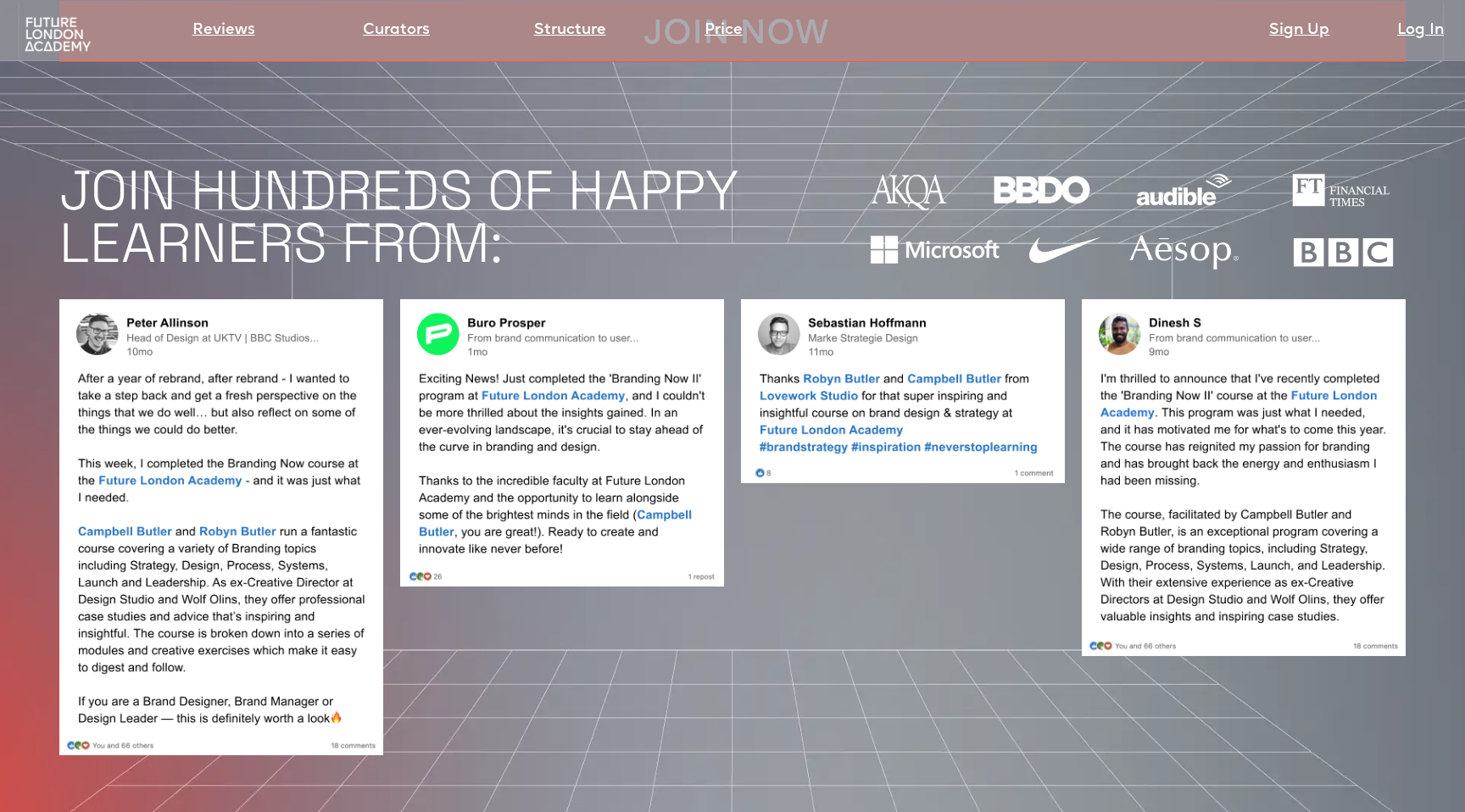
scroll to position [1500, 0]
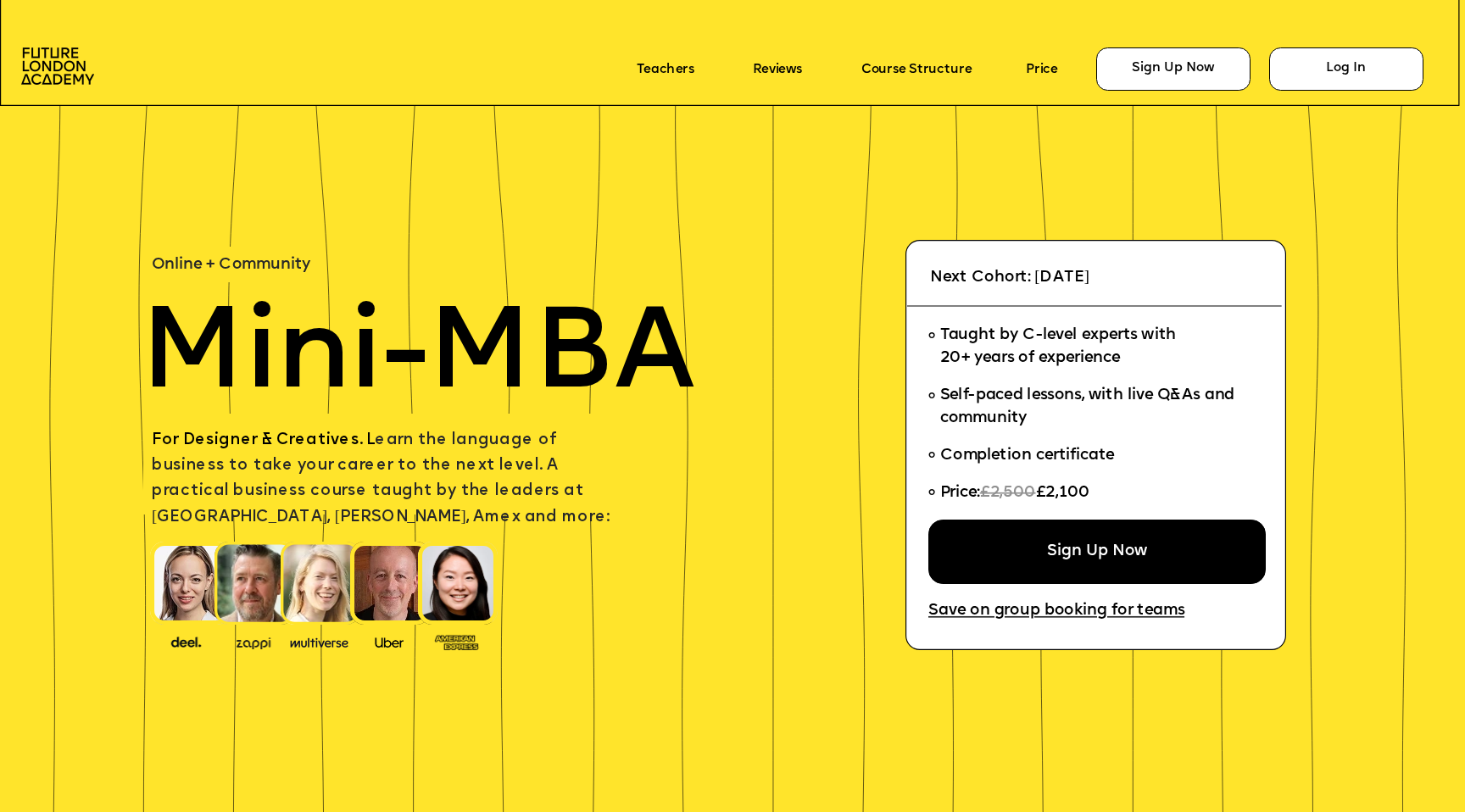
scroll to position [726, 0]
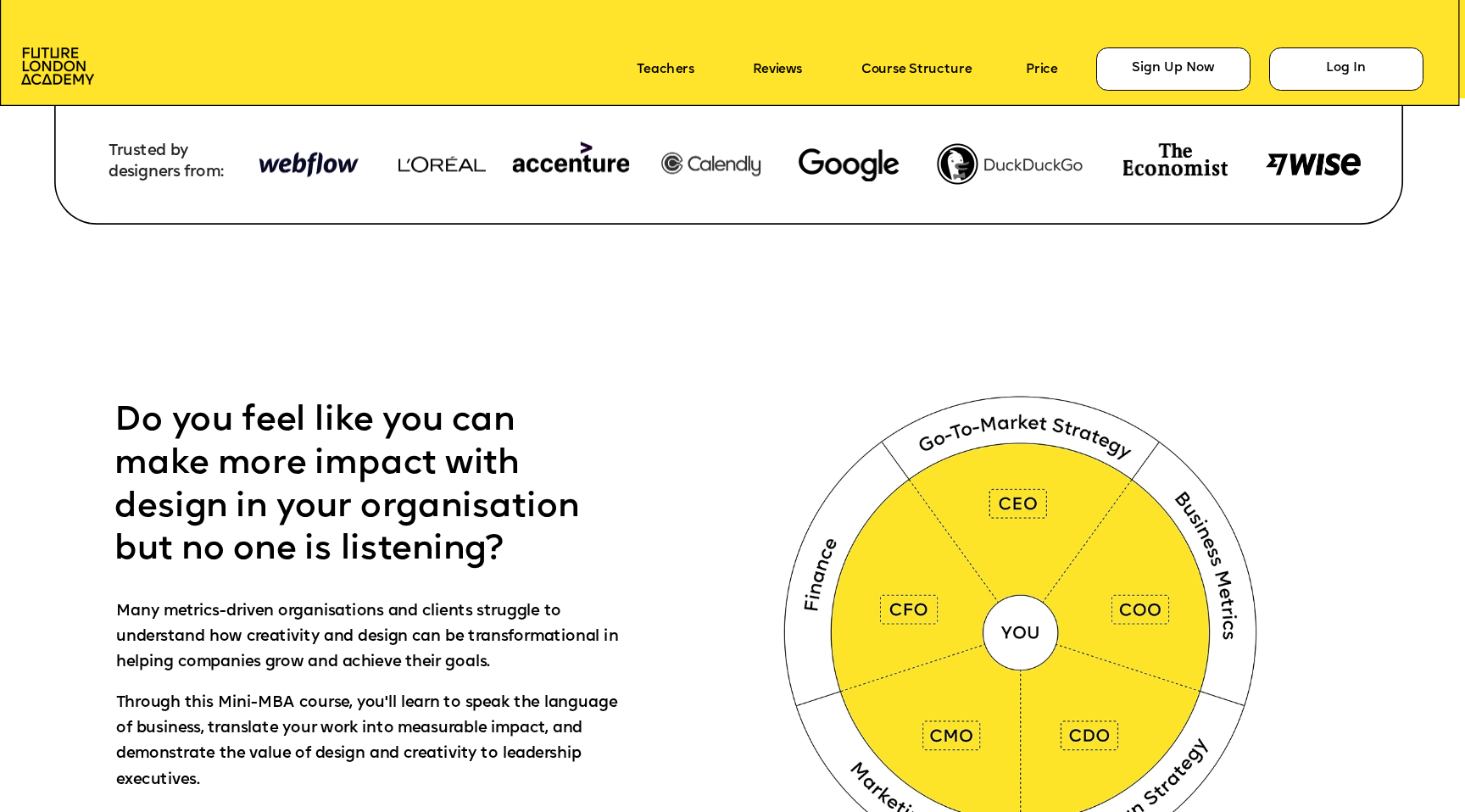
scroll to position [334, 0]
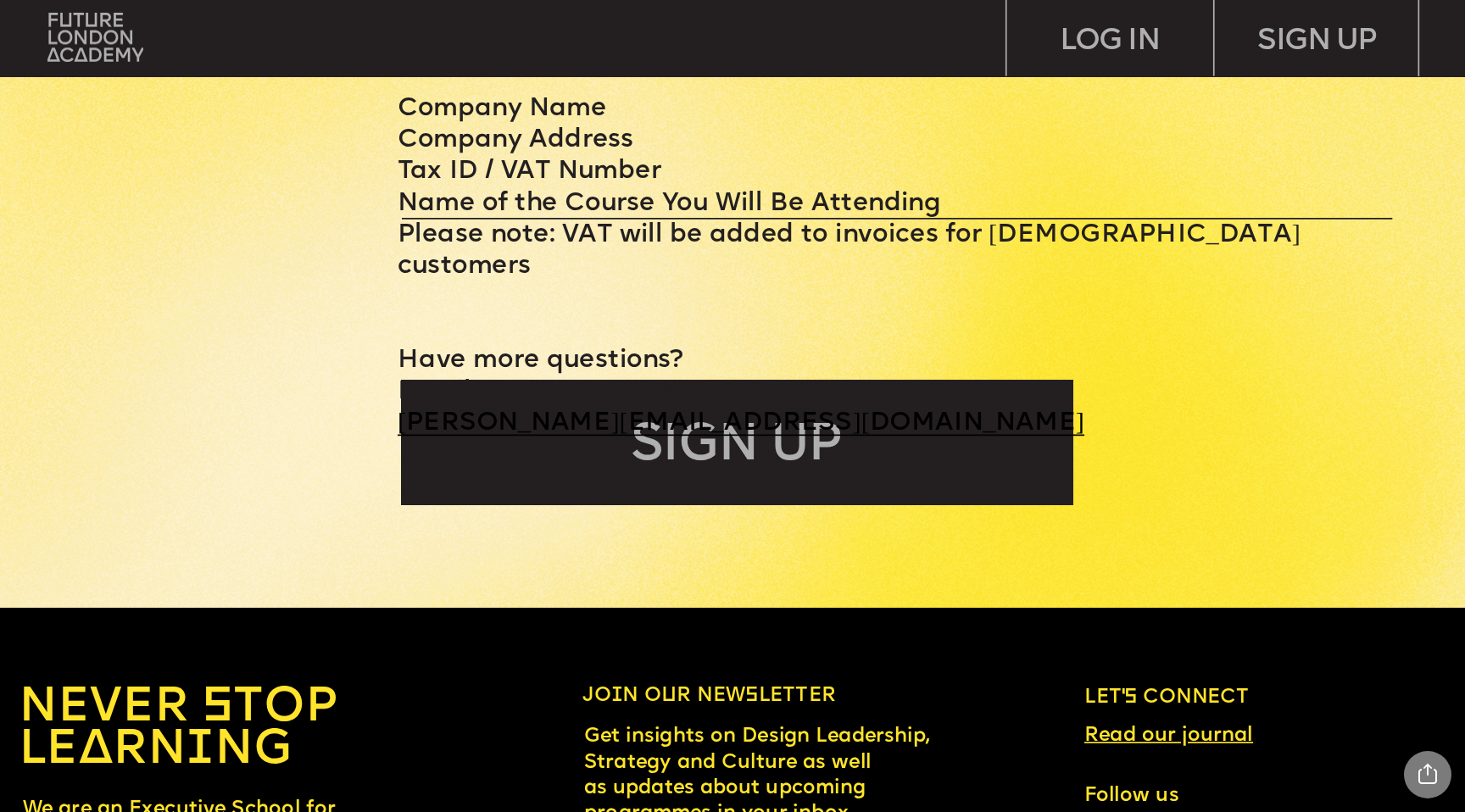
scroll to position [9166, 0]
